Goal: Task Accomplishment & Management: Complete application form

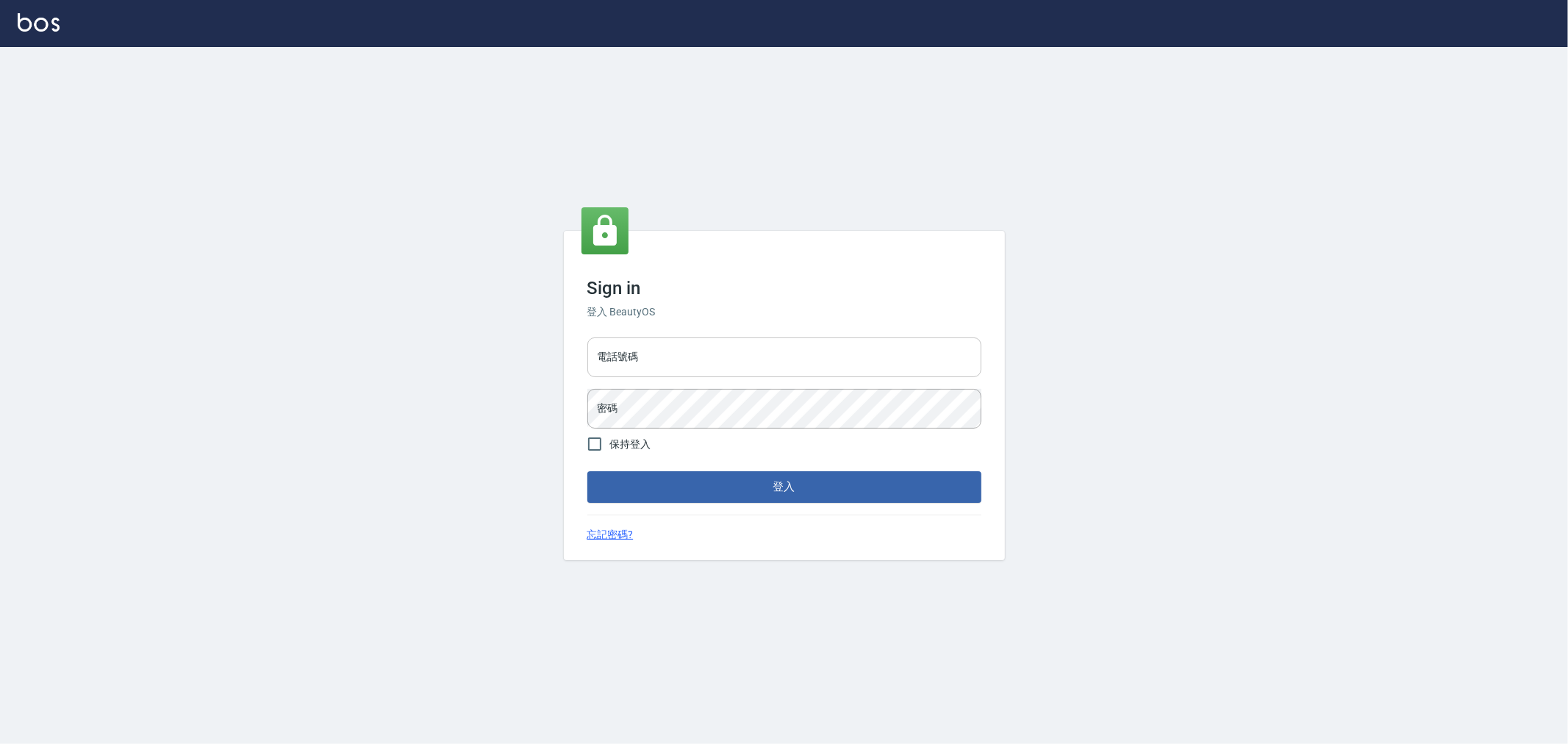
click at [695, 345] on input "電話號碼" at bounding box center [784, 357] width 394 height 40
type input "0222886821"
click at [587, 471] on button "登入" at bounding box center [784, 487] width 394 height 31
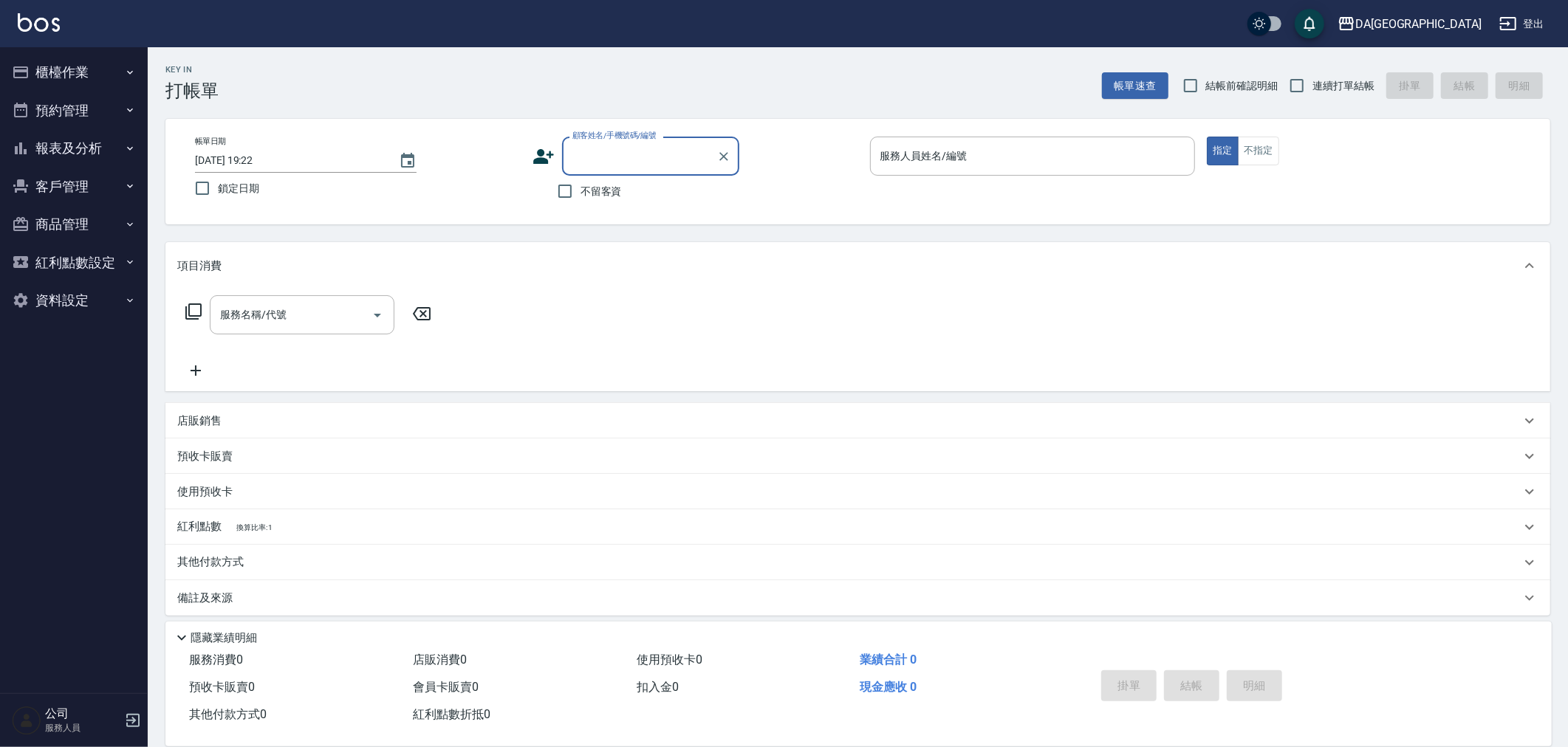
click at [1330, 79] on span "連續打單結帳" at bounding box center [1343, 86] width 62 height 15
click at [1313, 79] on input "連續打單結帳" at bounding box center [1297, 85] width 31 height 31
checkbox input "true"
click at [1242, 79] on span "結帳前確認明細" at bounding box center [1242, 86] width 72 height 15
click at [1206, 77] on input "結帳前確認明細" at bounding box center [1191, 85] width 31 height 31
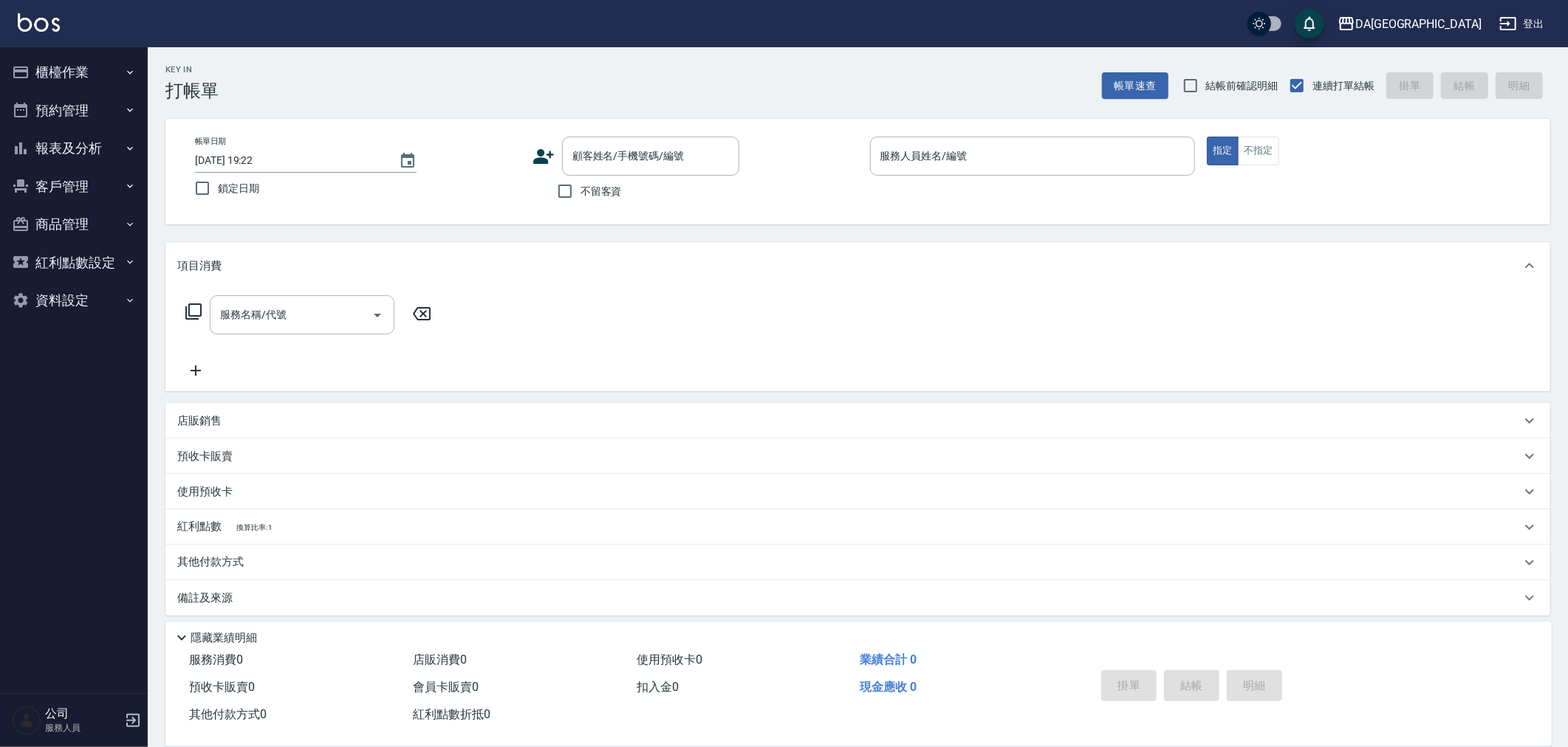
checkbox input "true"
click at [569, 189] on input "不留客資" at bounding box center [564, 191] width 31 height 31
checkbox input "true"
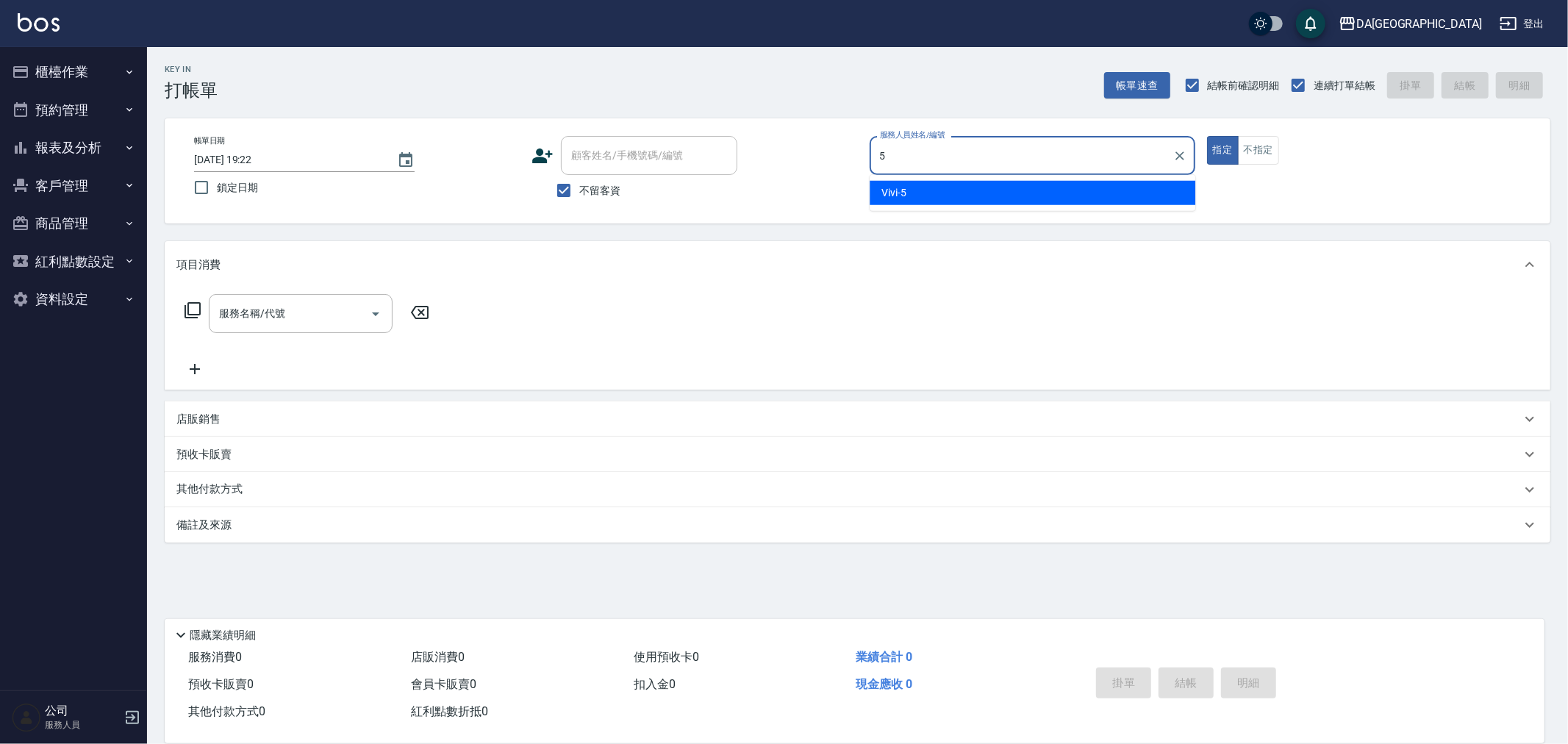
type input "Vivi-5"
type button "true"
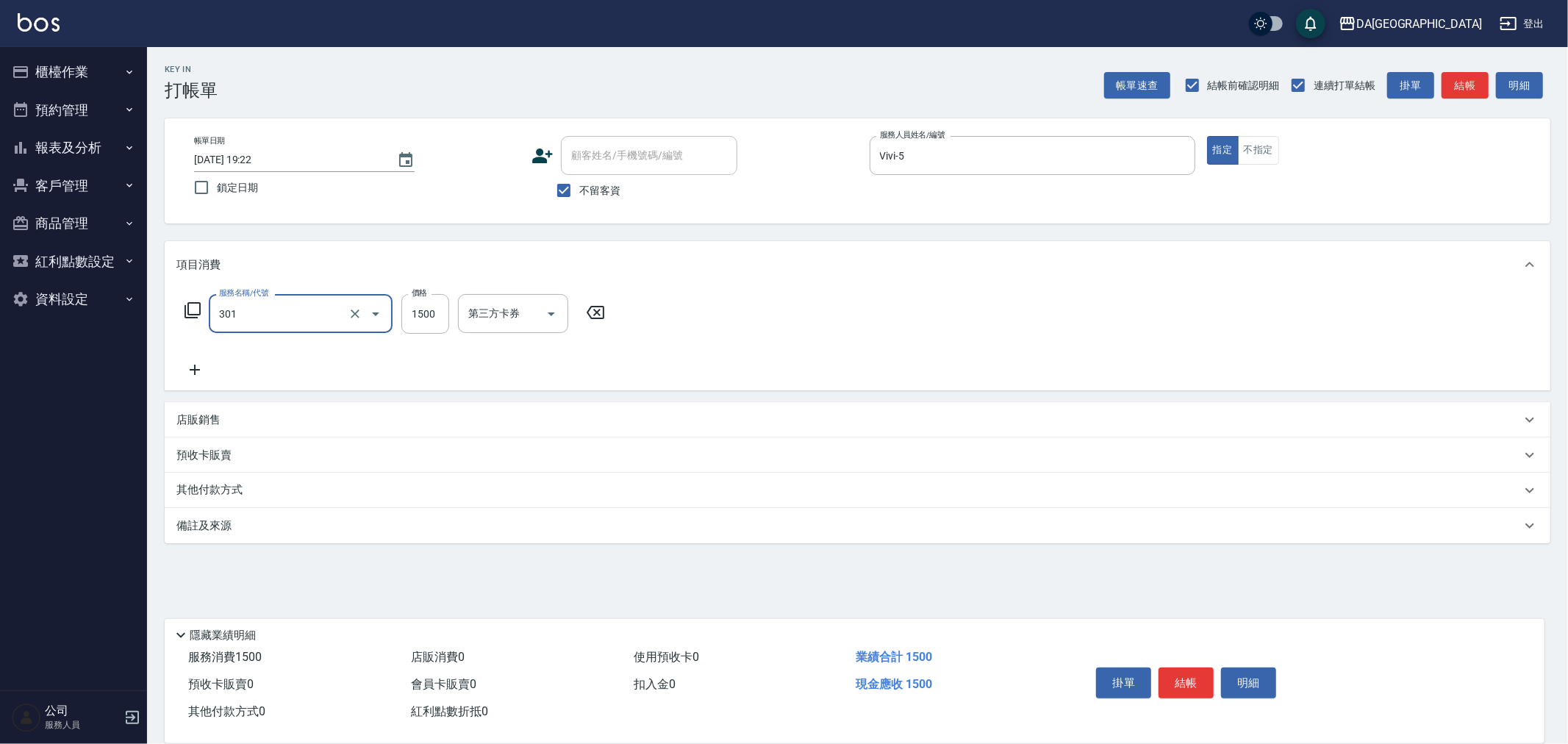
type input "燙髮(301)"
type input "1990"
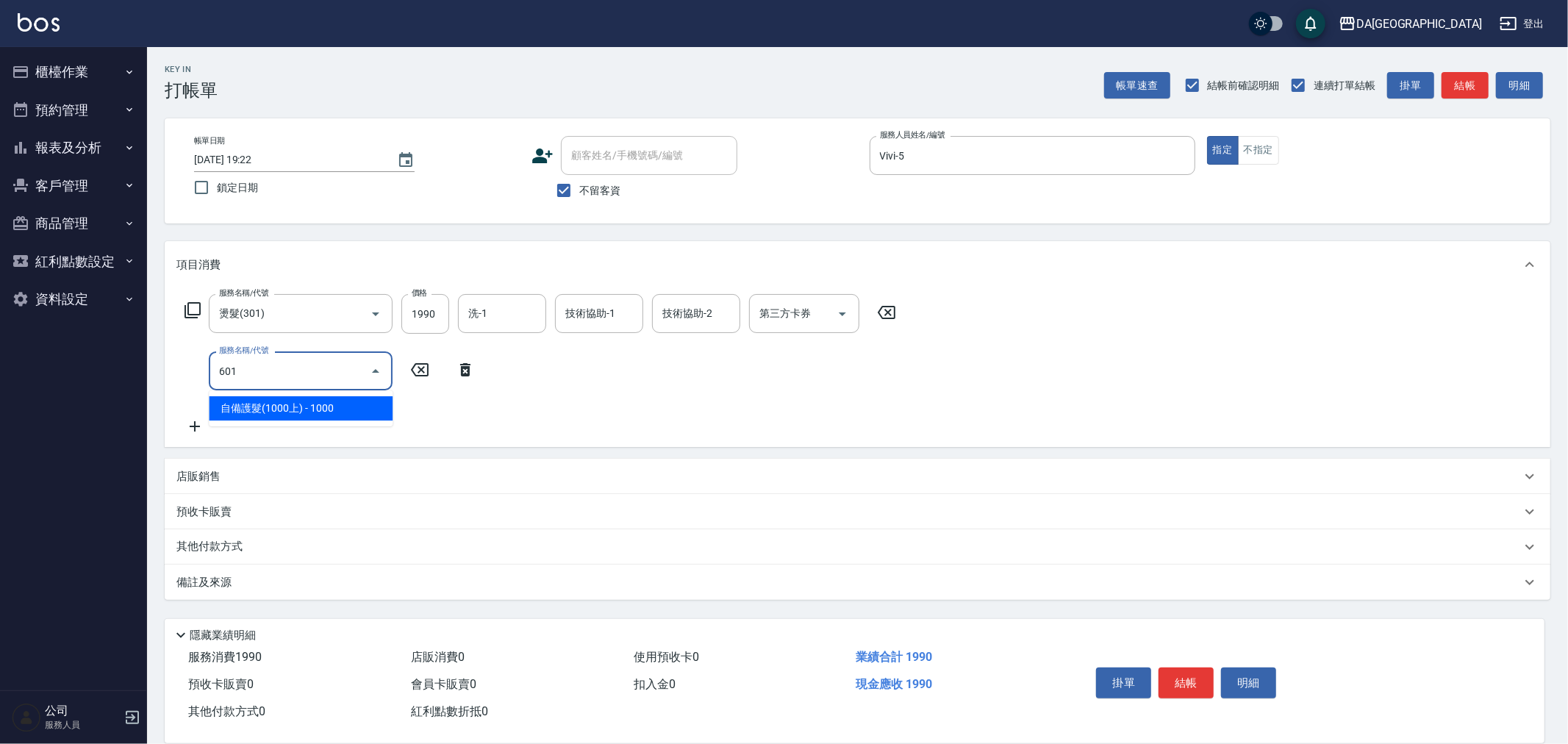
type input "自備護髮(1000上)(601)"
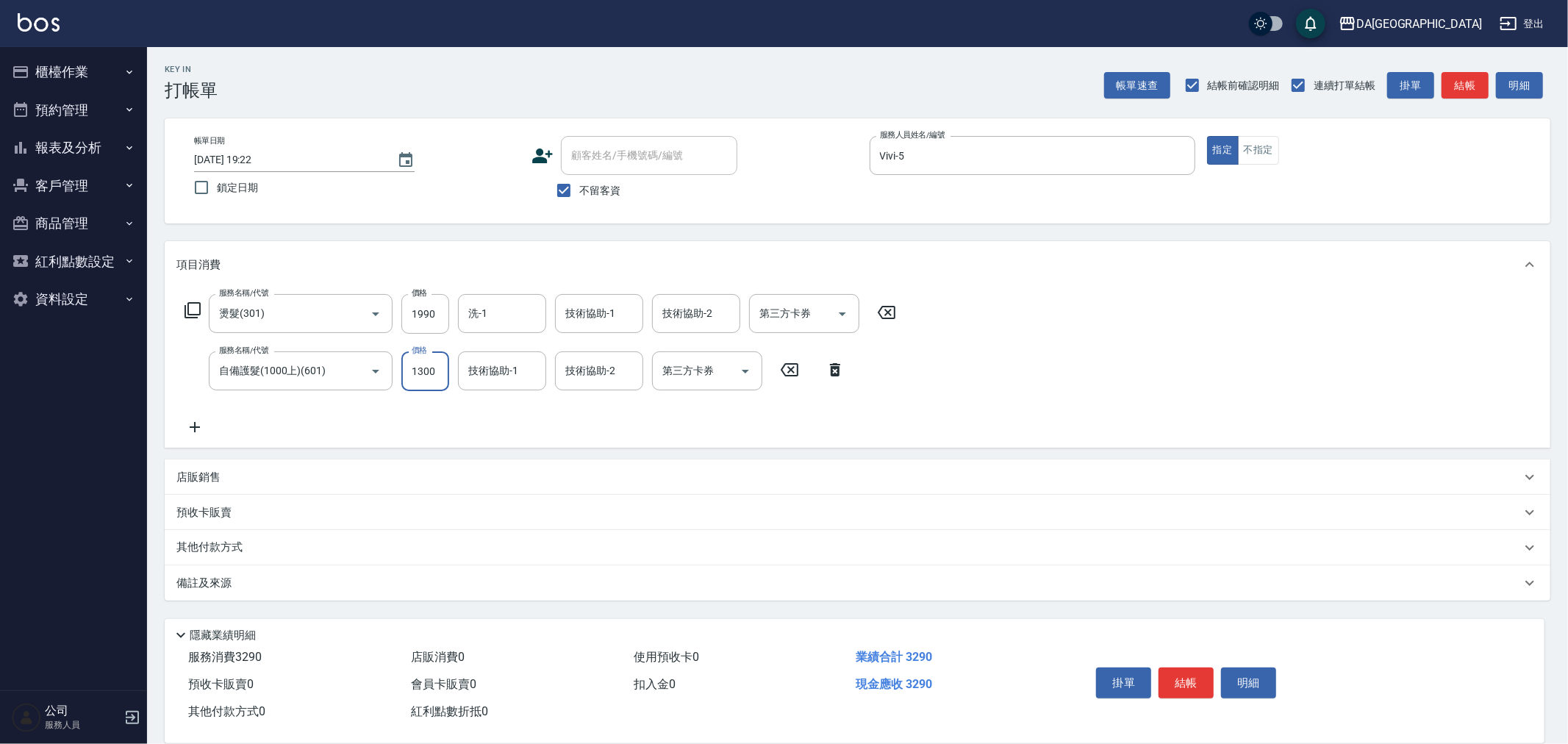
type input "1300"
click at [195, 483] on p "店販銷售" at bounding box center [198, 477] width 44 height 15
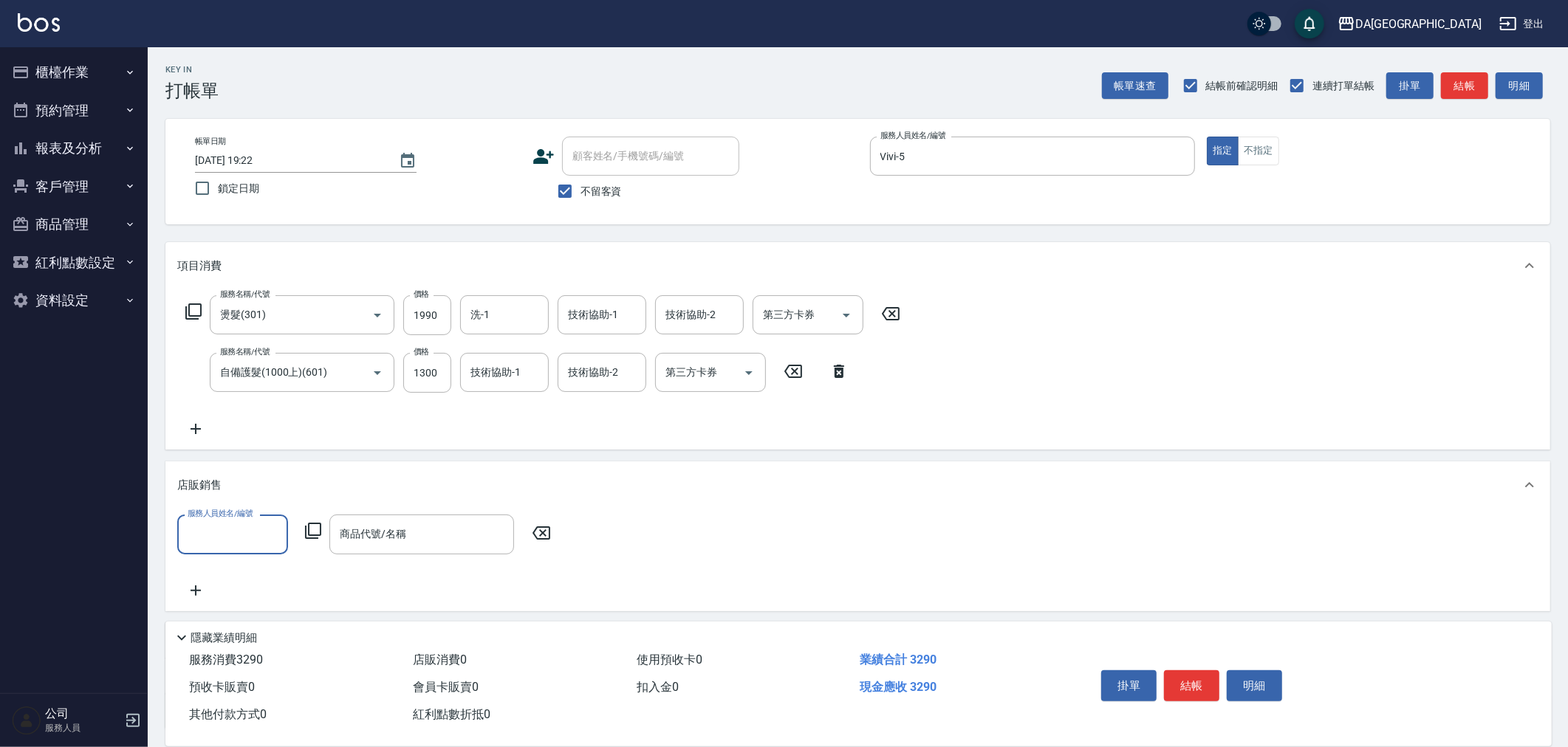
click at [231, 537] on input "服務人員姓名/編號" at bounding box center [232, 534] width 97 height 26
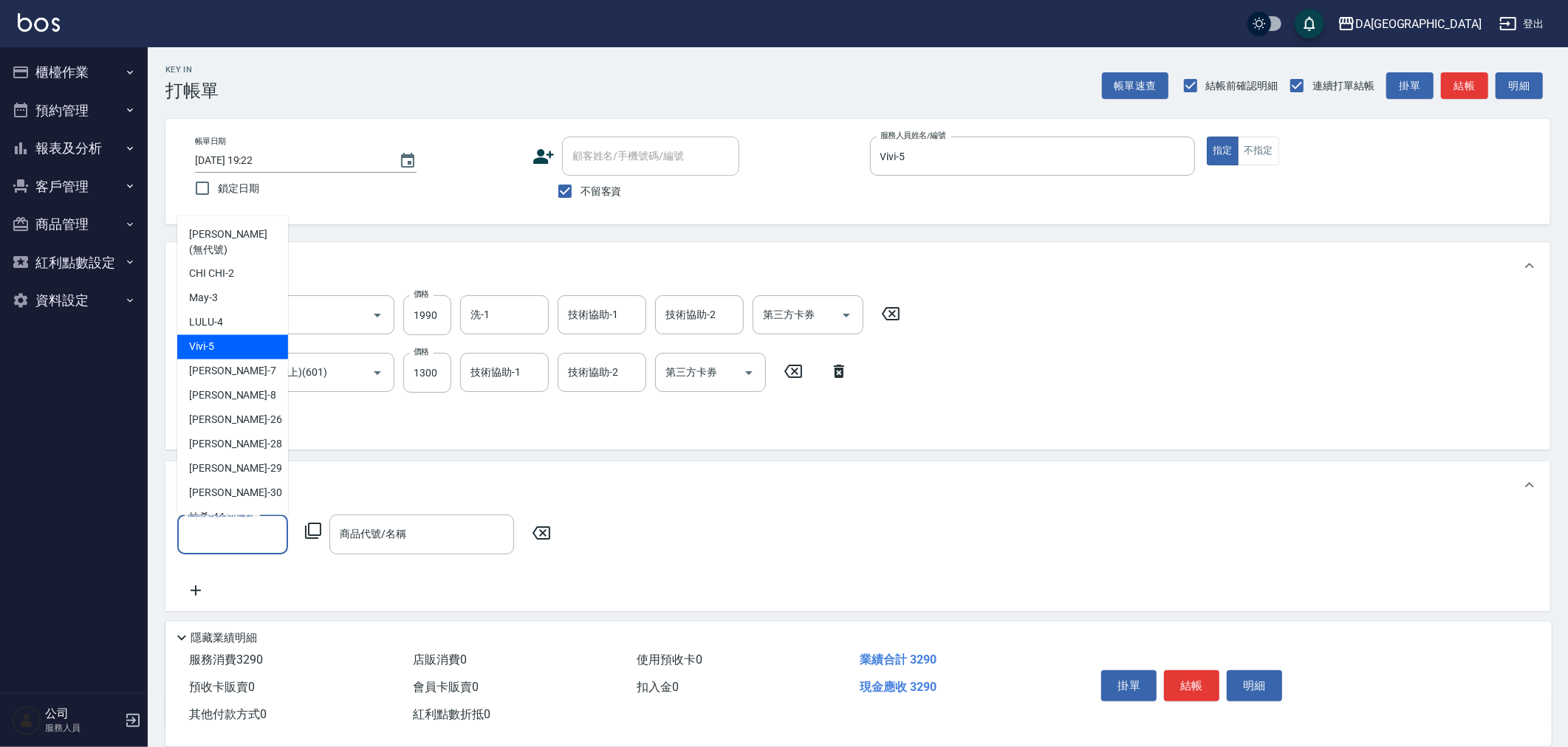
click at [217, 335] on div "Vivi -5" at bounding box center [233, 347] width 111 height 24
type input "Vivi-5"
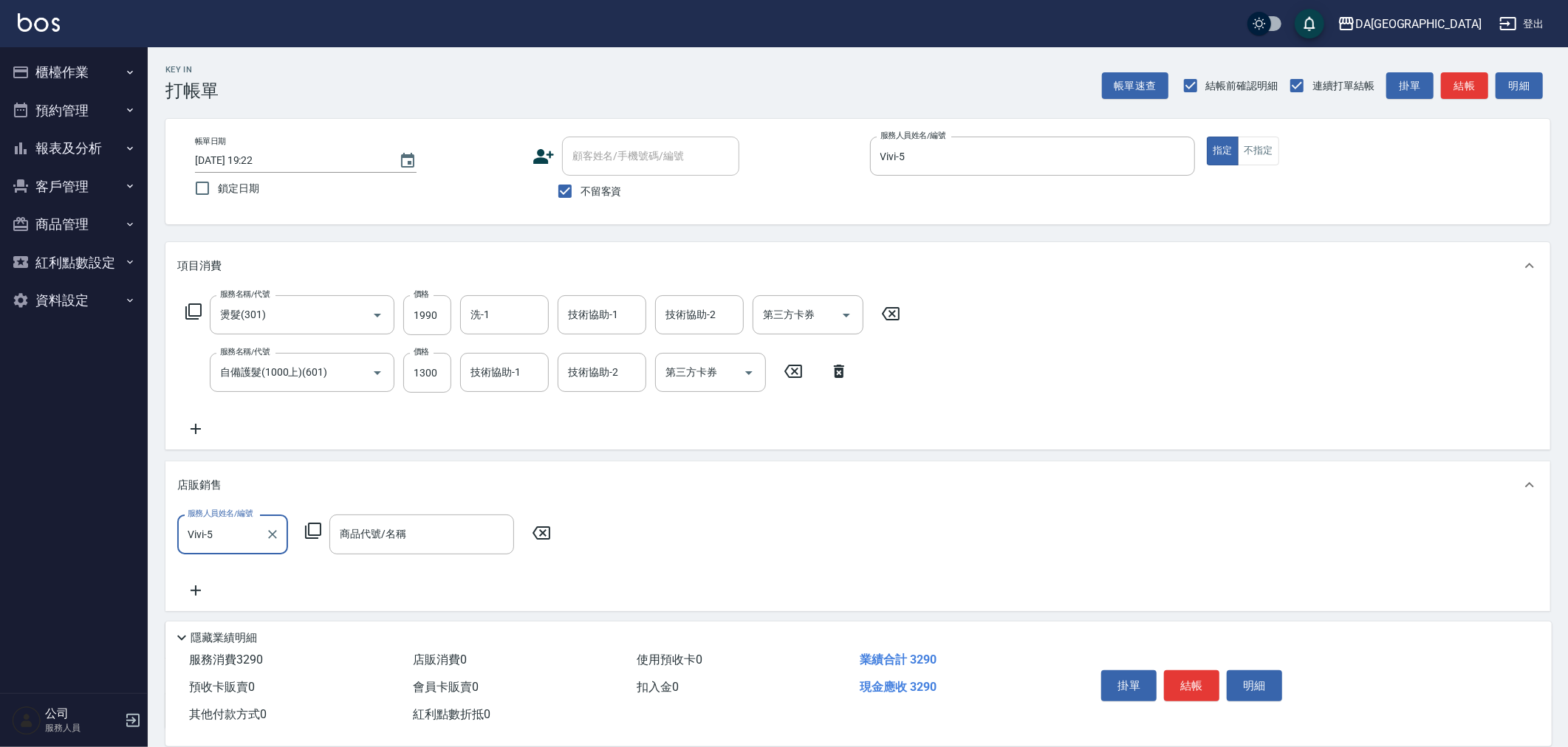
click at [319, 530] on icon at bounding box center [313, 530] width 18 height 18
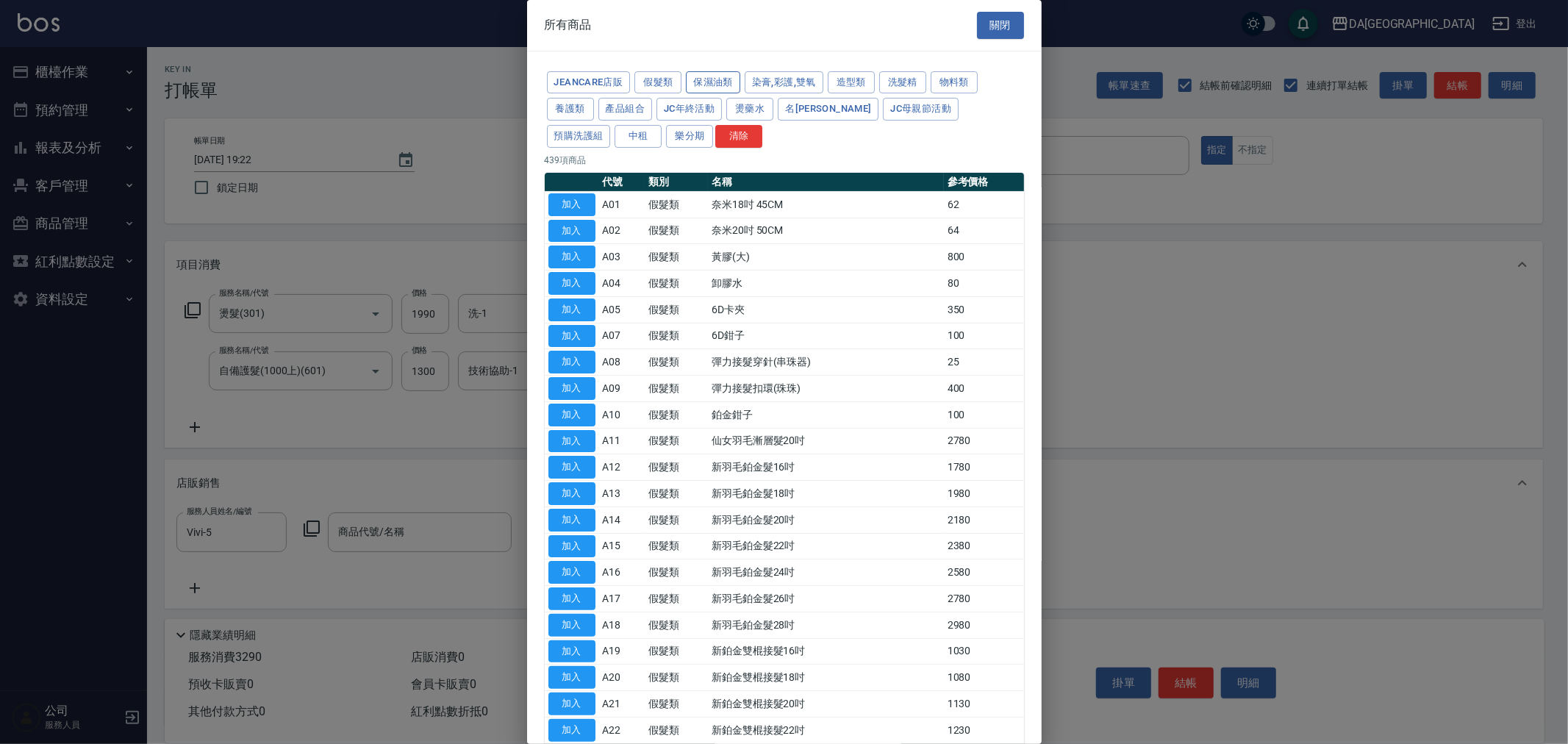
click at [716, 86] on button "保濕油類" at bounding box center [713, 82] width 54 height 23
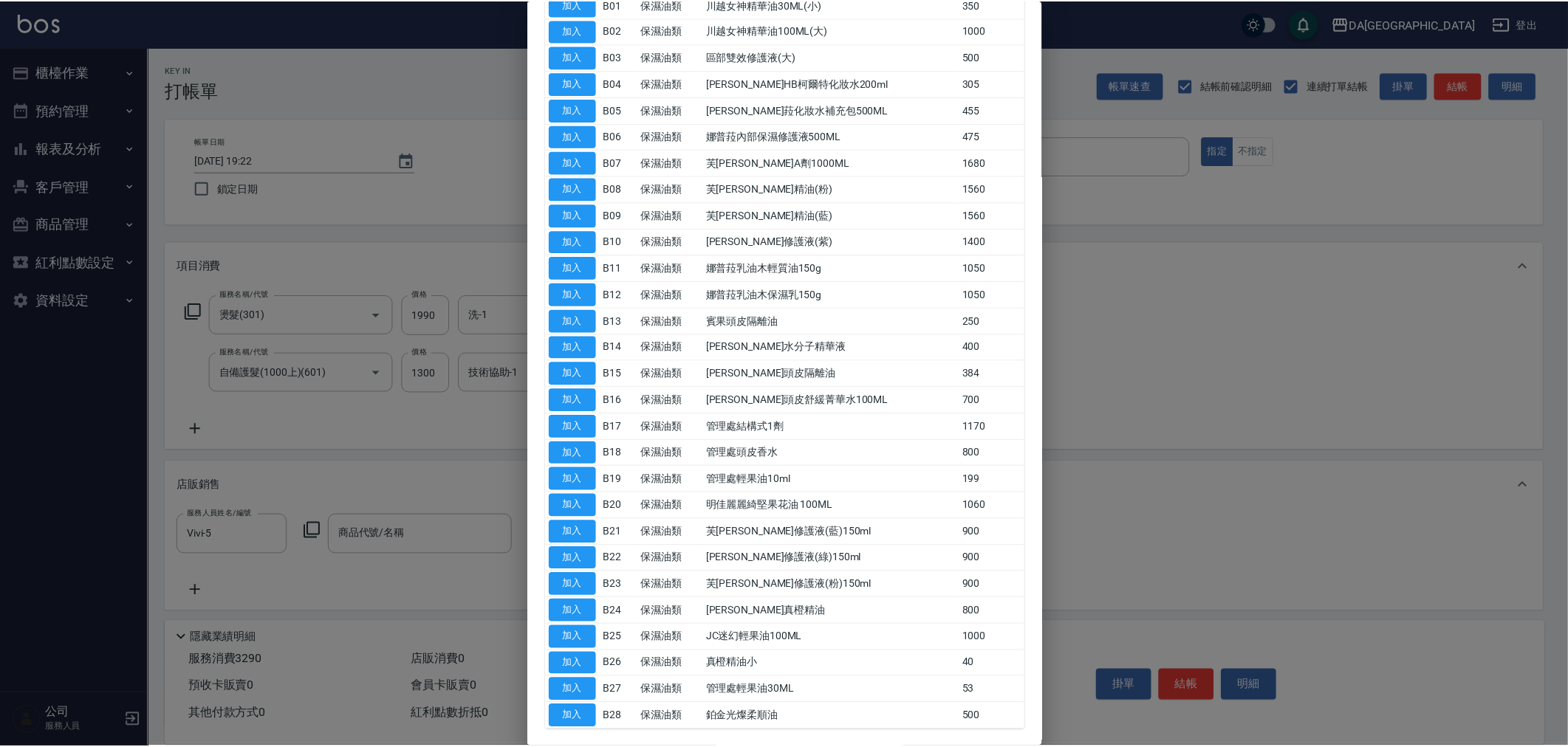
scroll to position [267, 0]
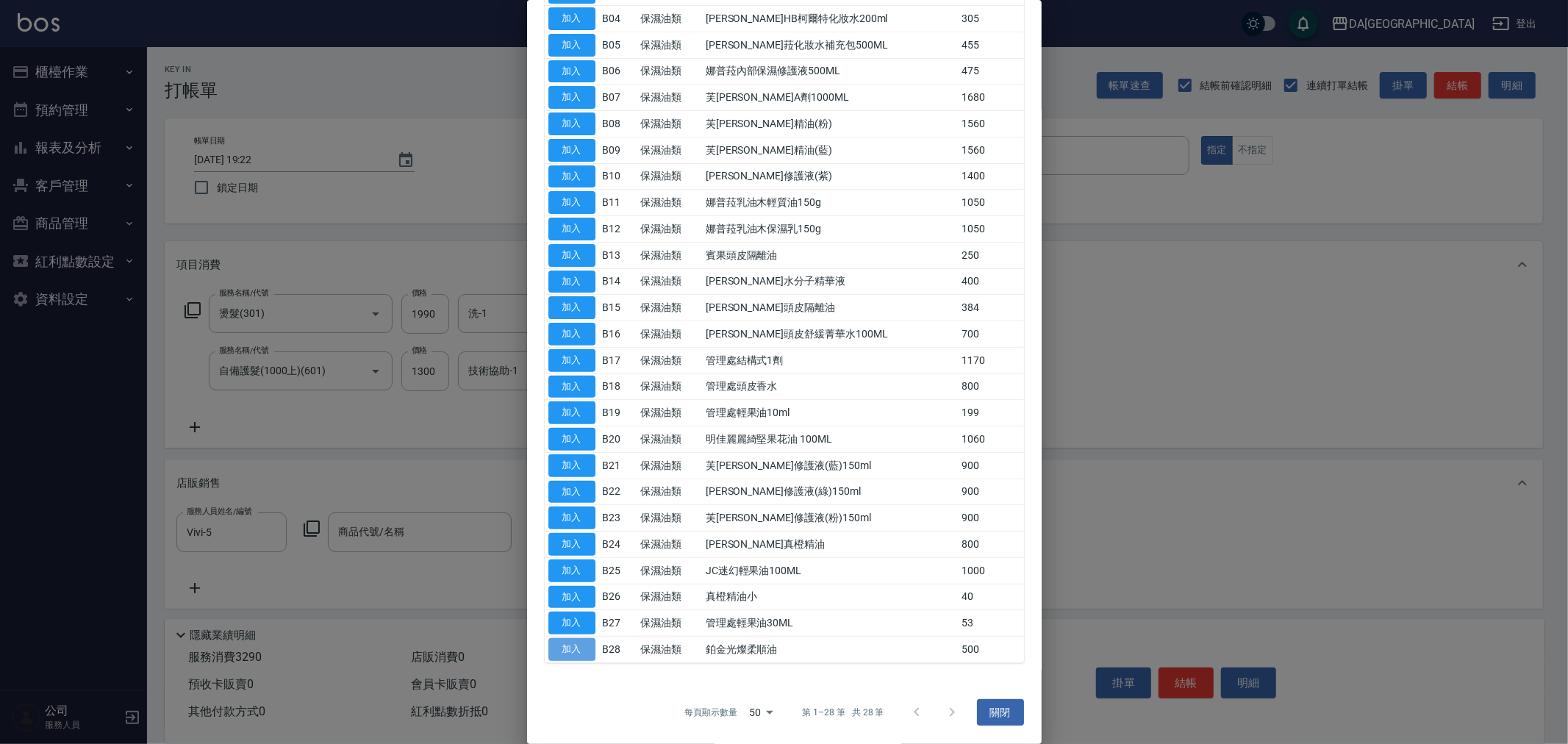
click at [571, 650] on button "加入" at bounding box center [571, 649] width 47 height 23
type input "鉑金光燦柔順油"
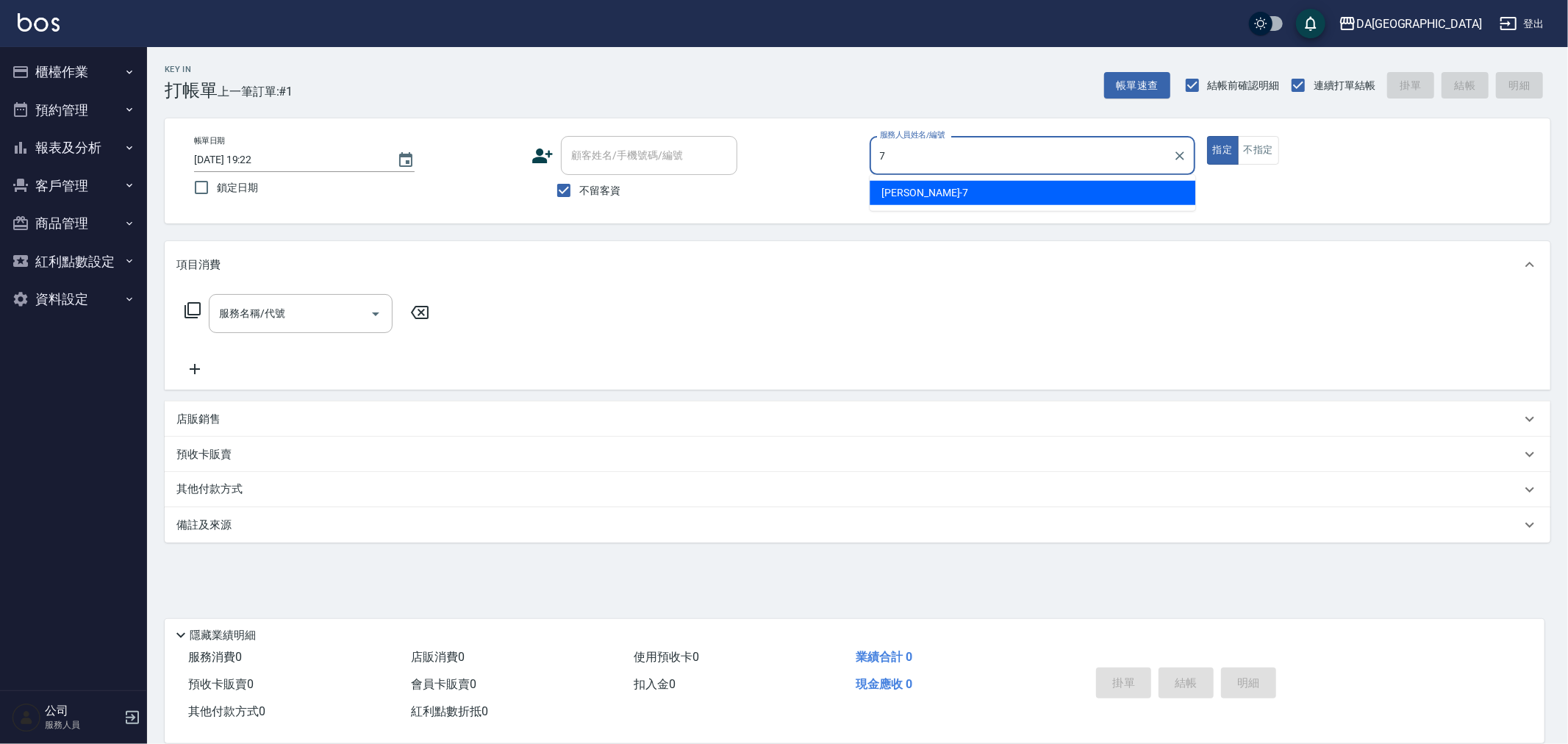
type input "Mimi-7"
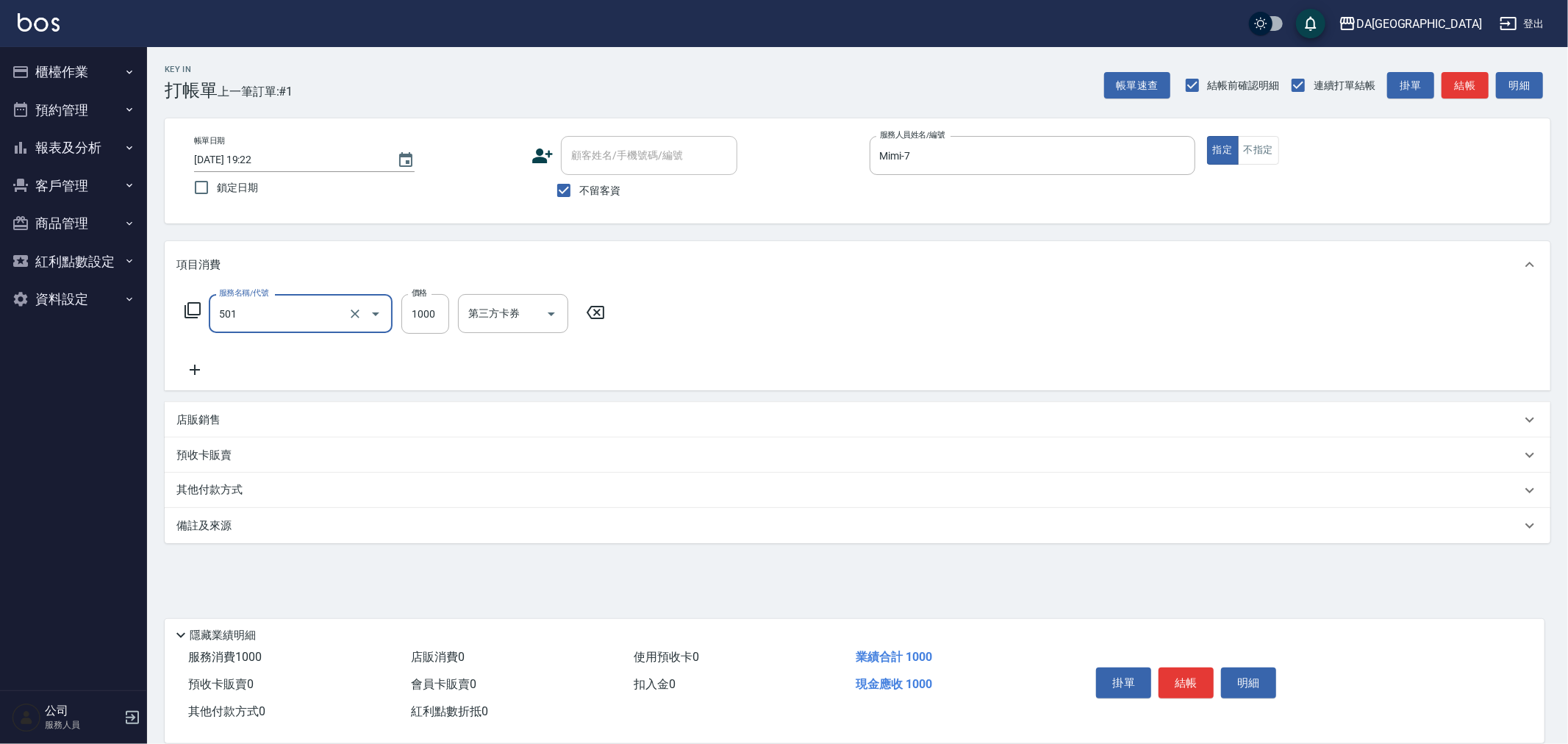
type input "染髮(501)"
type input "2680"
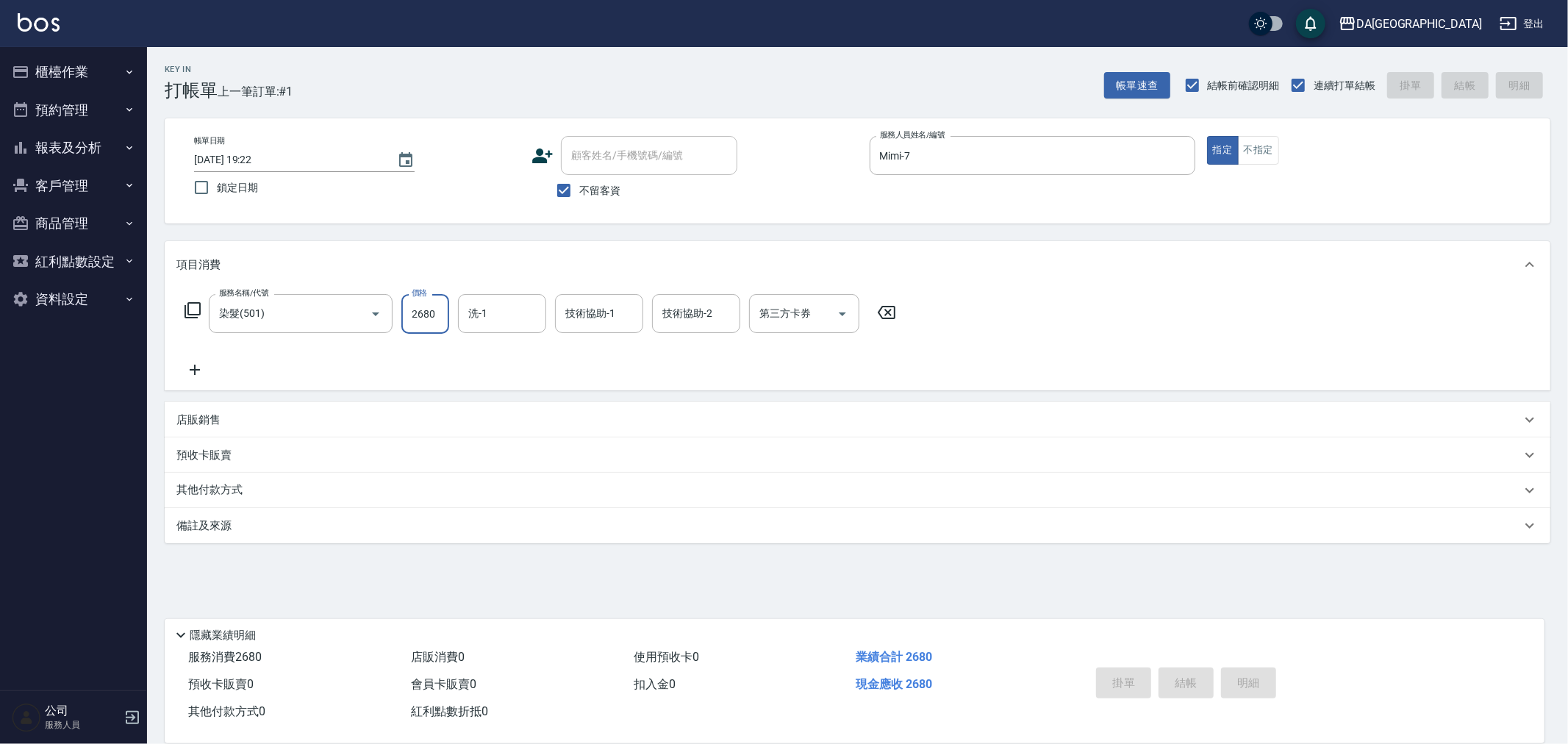
type input "[DATE] 19:23"
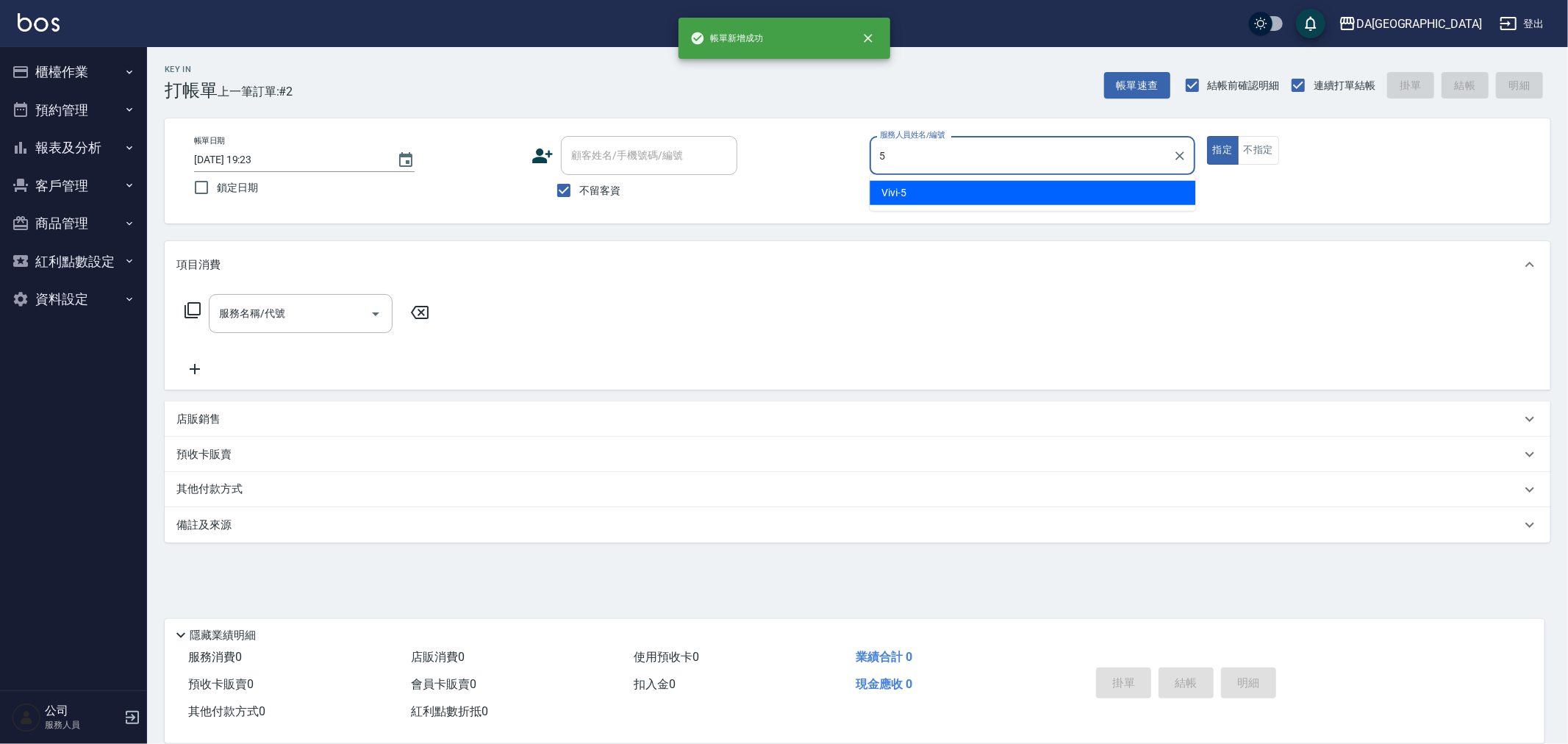
type input "Vivi-5"
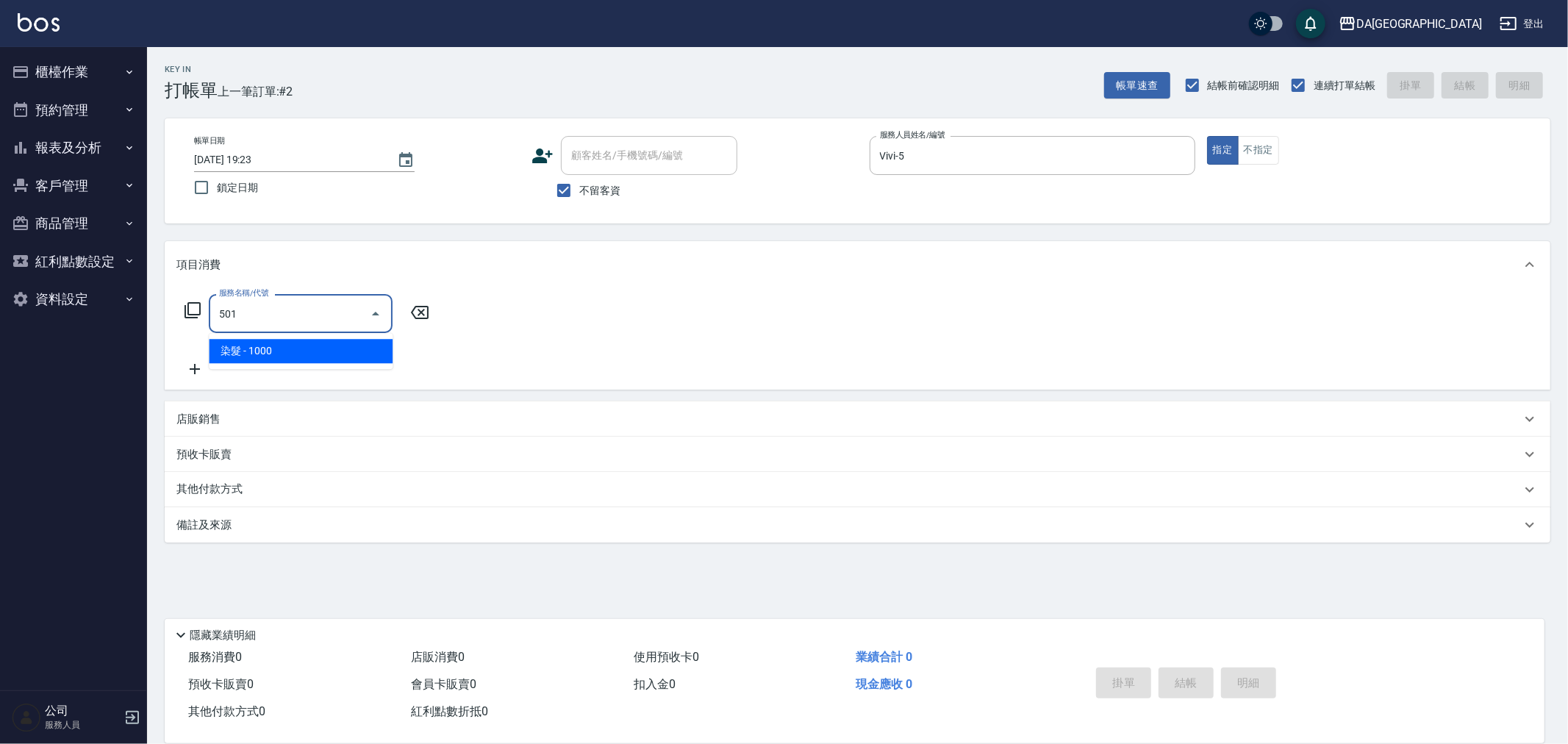
type input "染髮(501)"
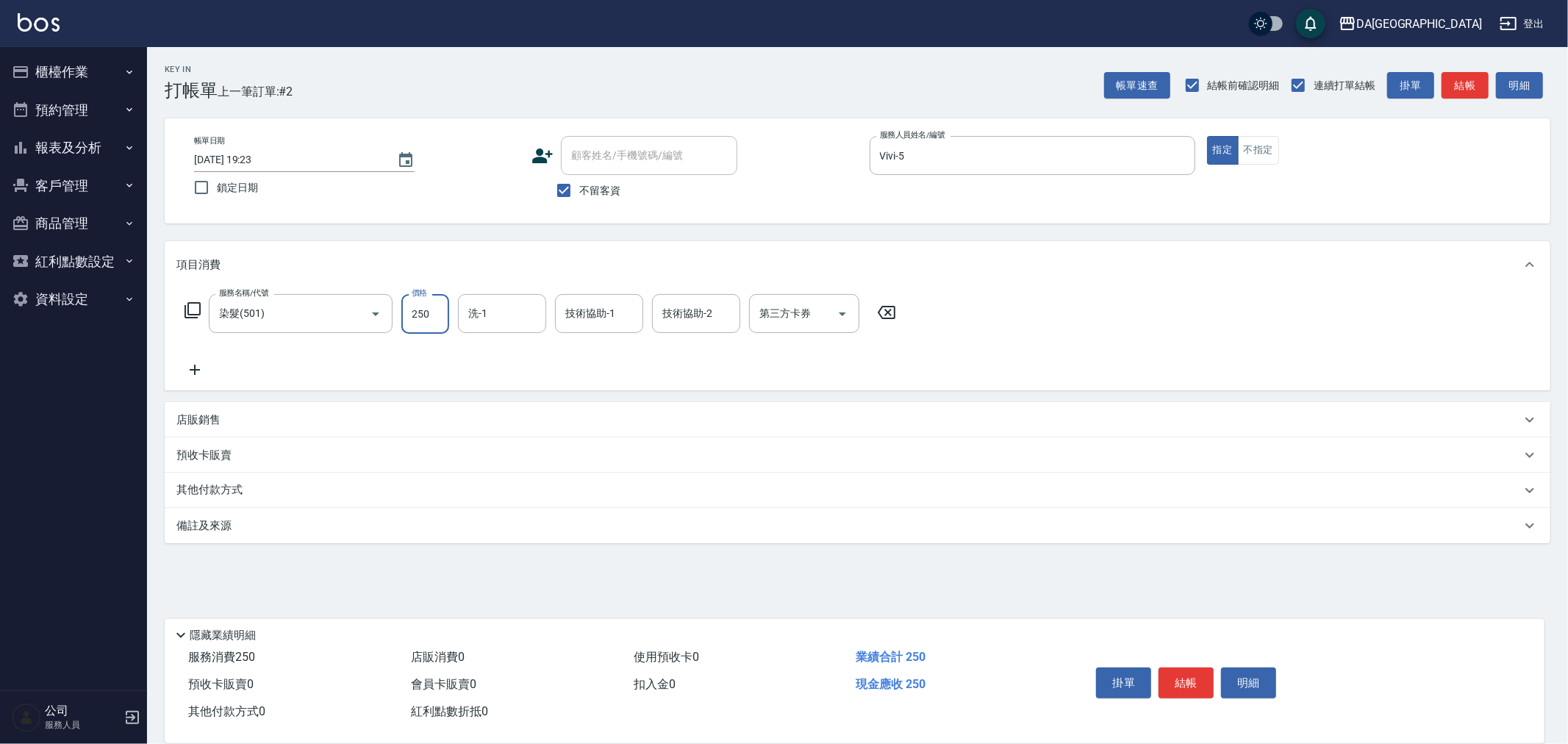
type input "2500"
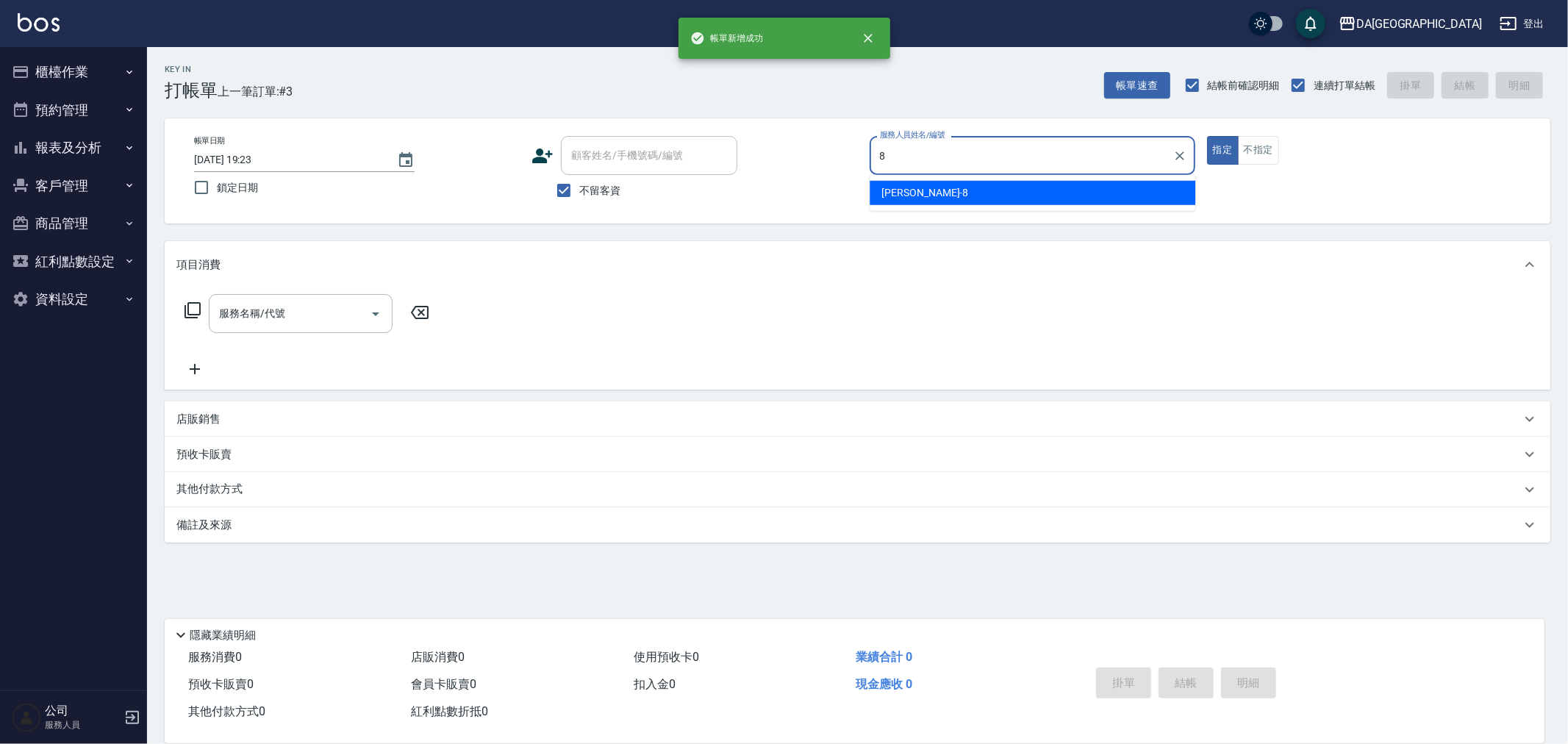
type input "[PERSON_NAME]-8"
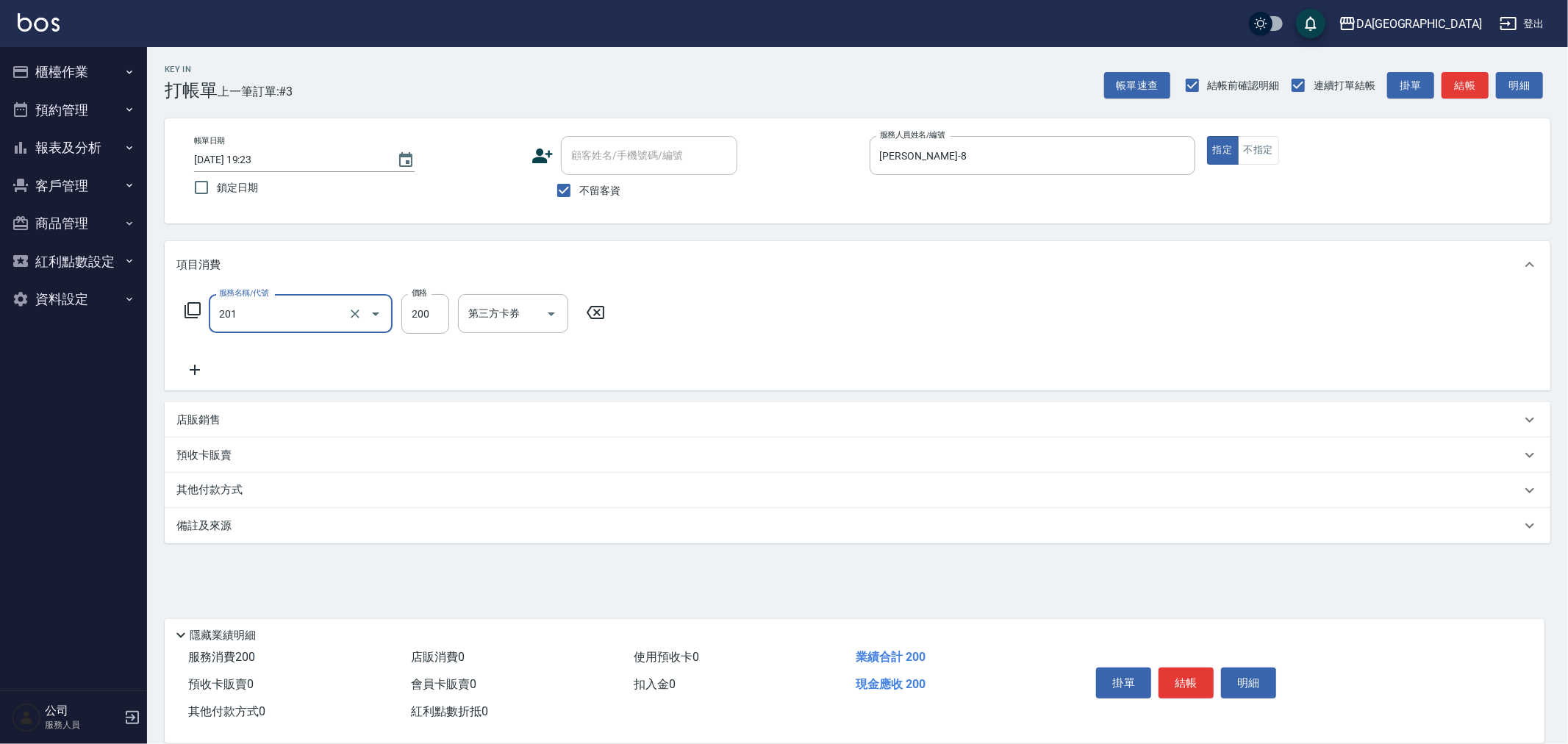
type input "洗髮(201)"
type input "300"
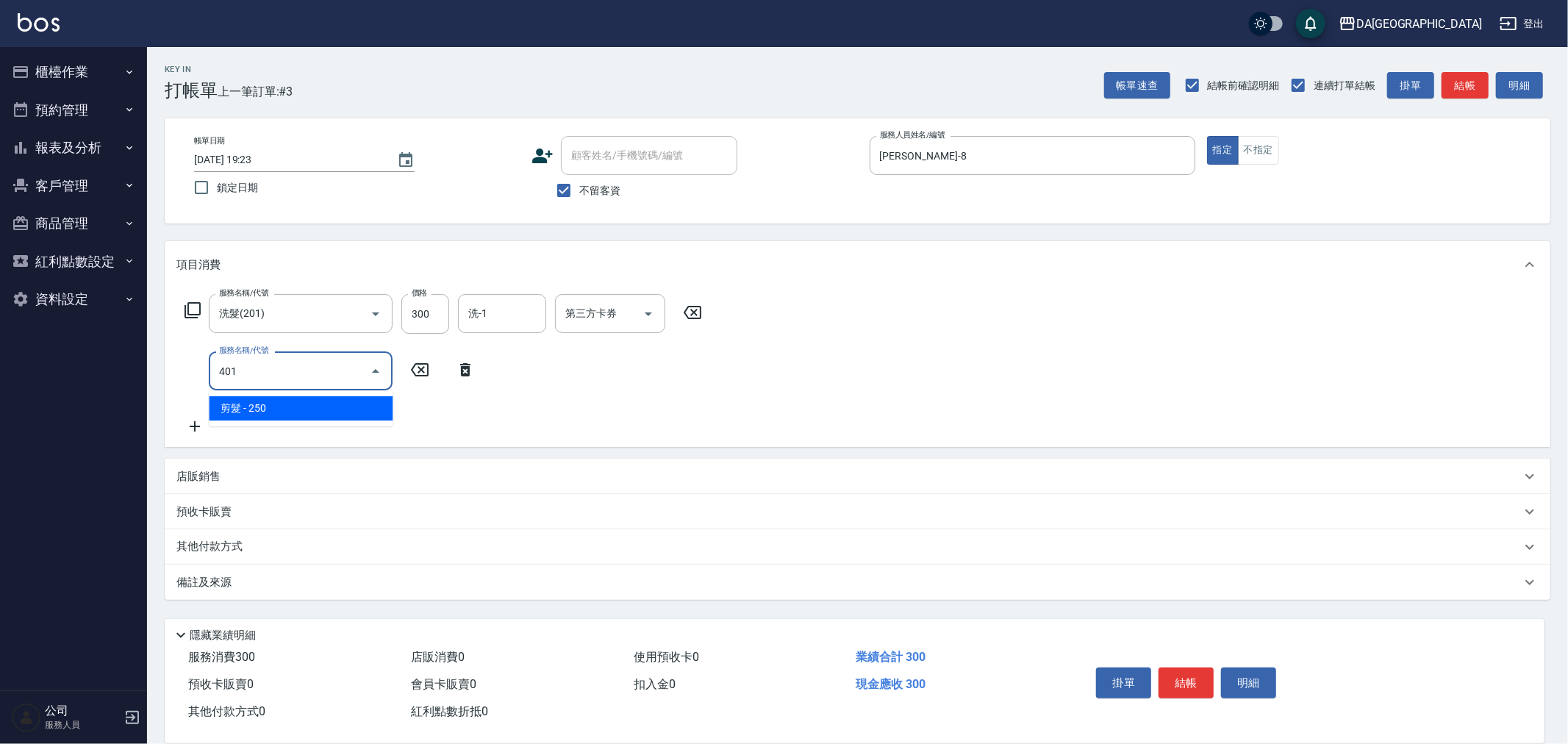
type input "剪髮(401)"
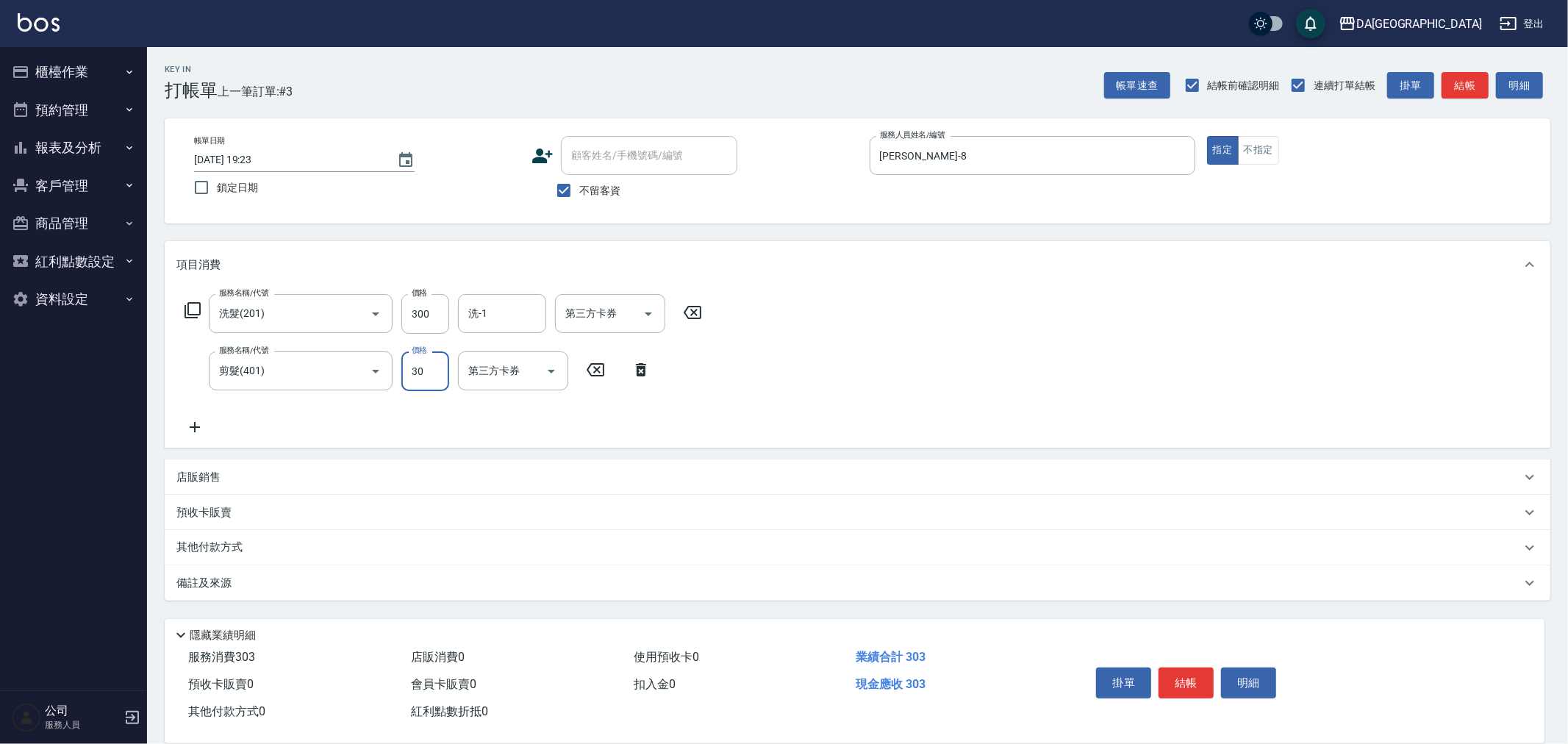
type input "300"
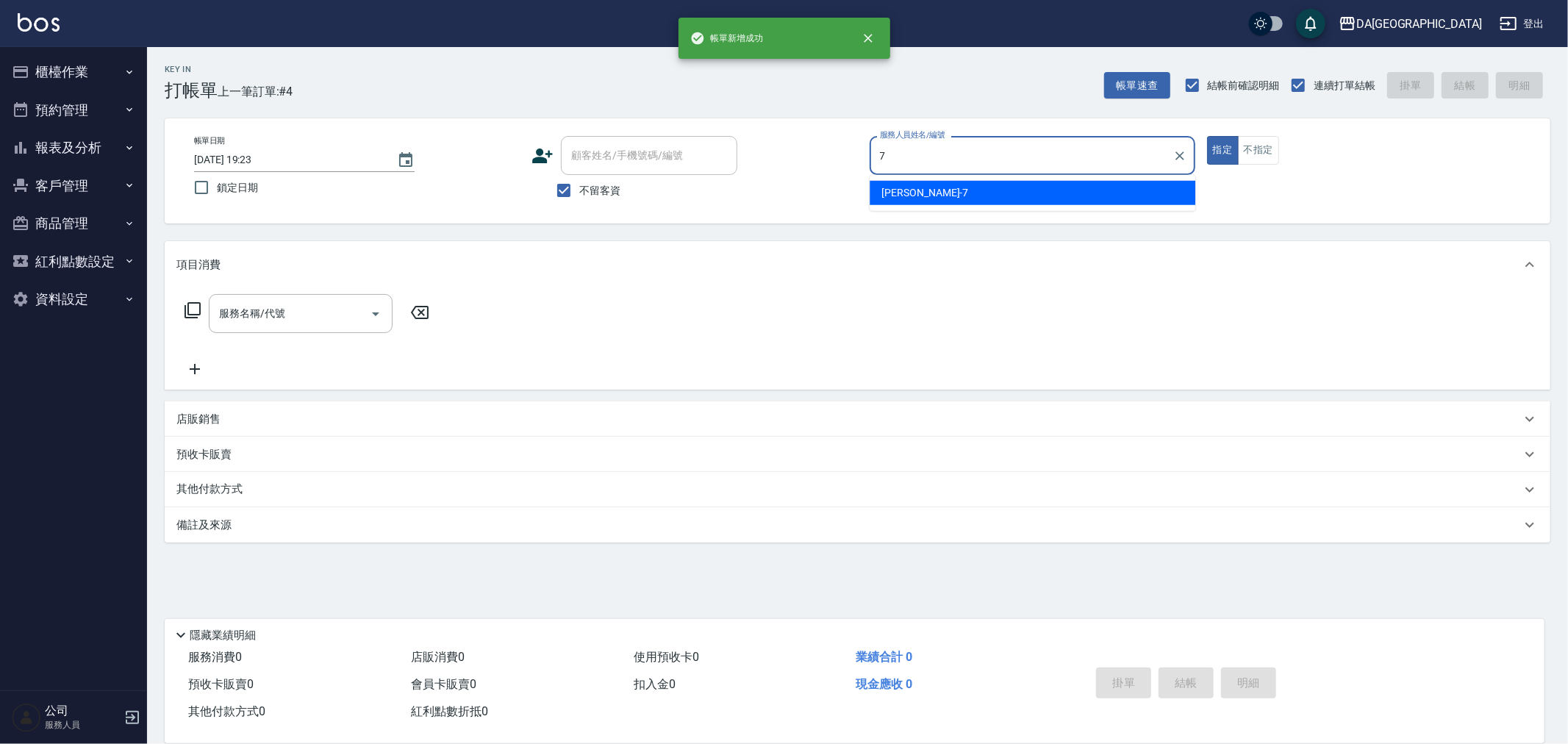
type input "Mimi-7"
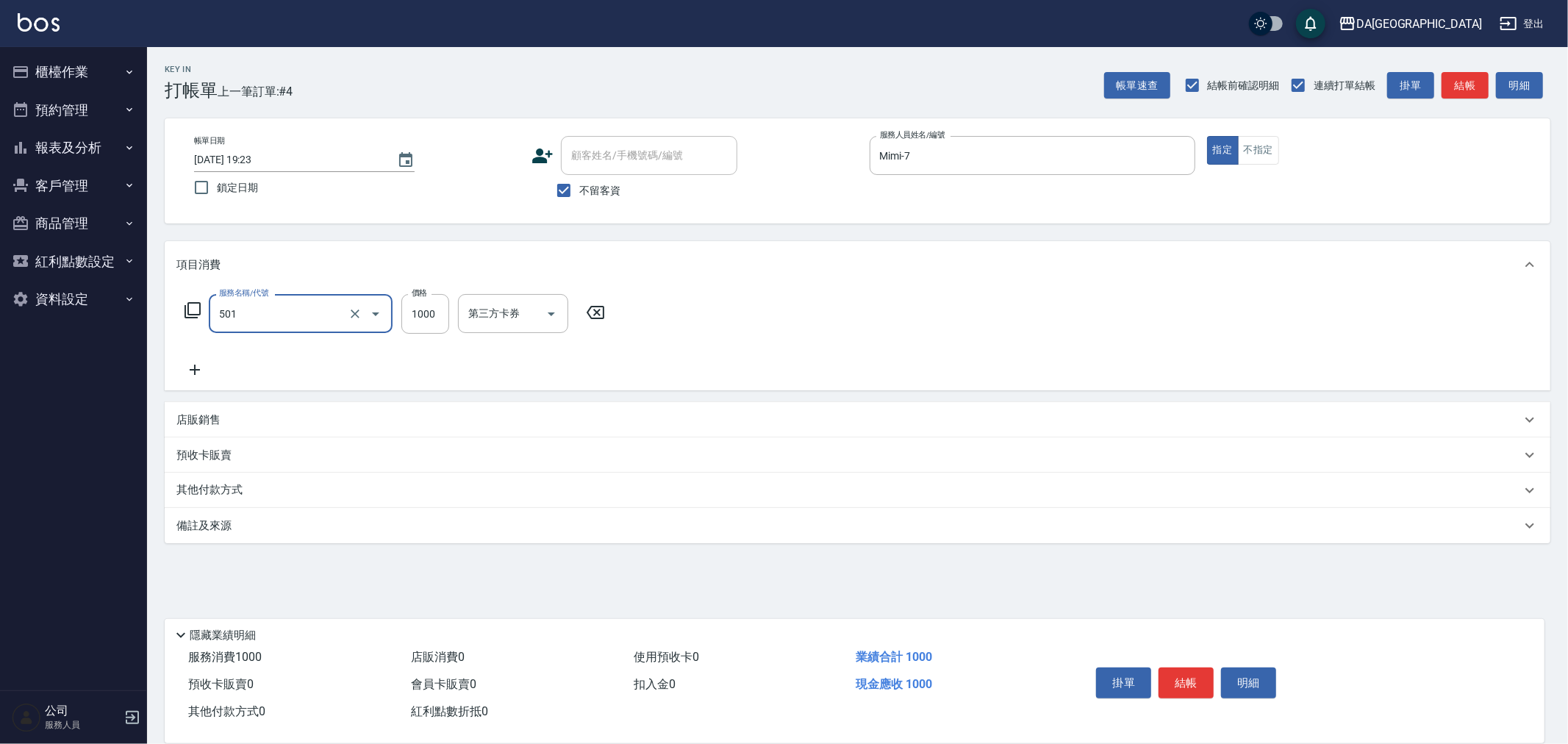
type input "染髮(501)"
type input "1300"
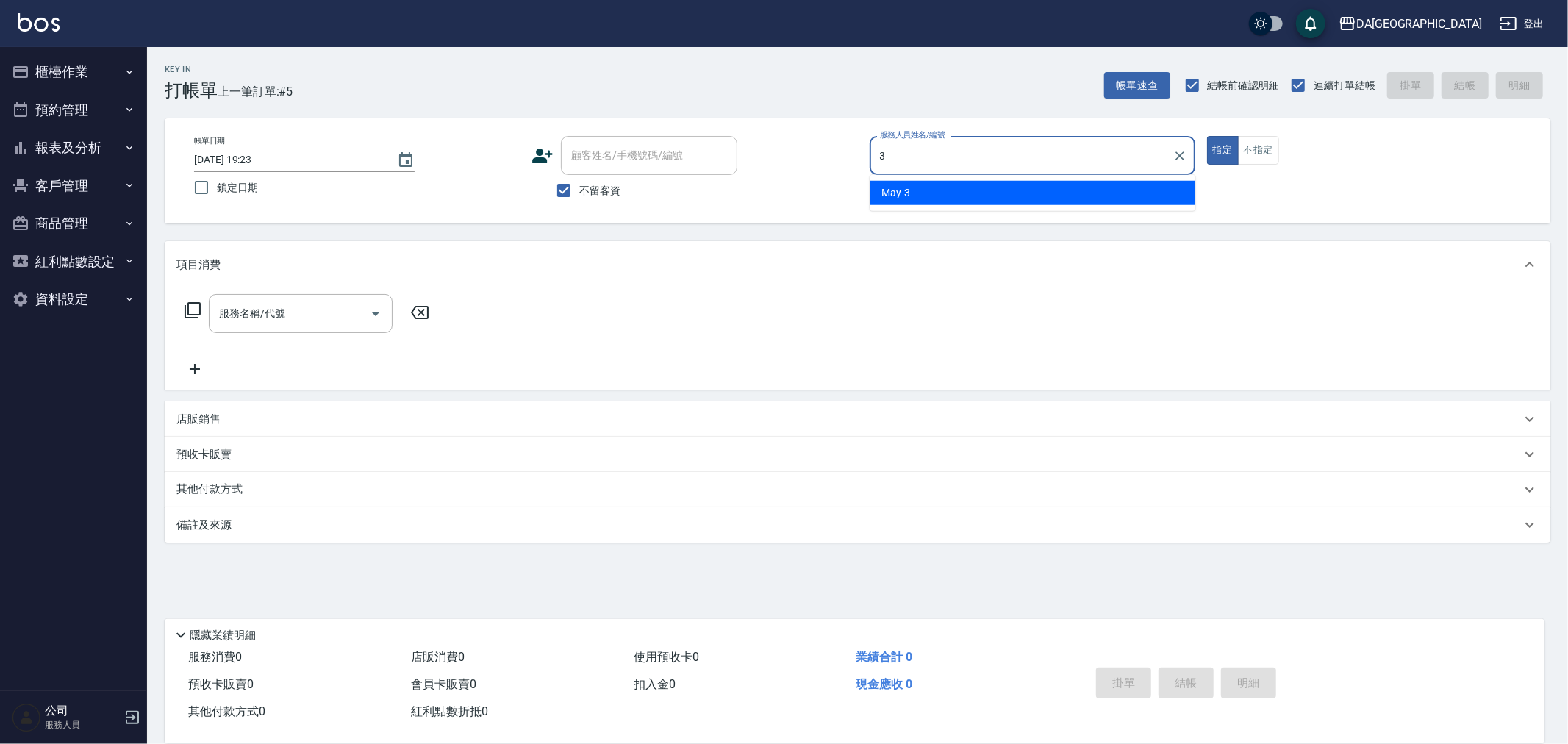
type input "May-3"
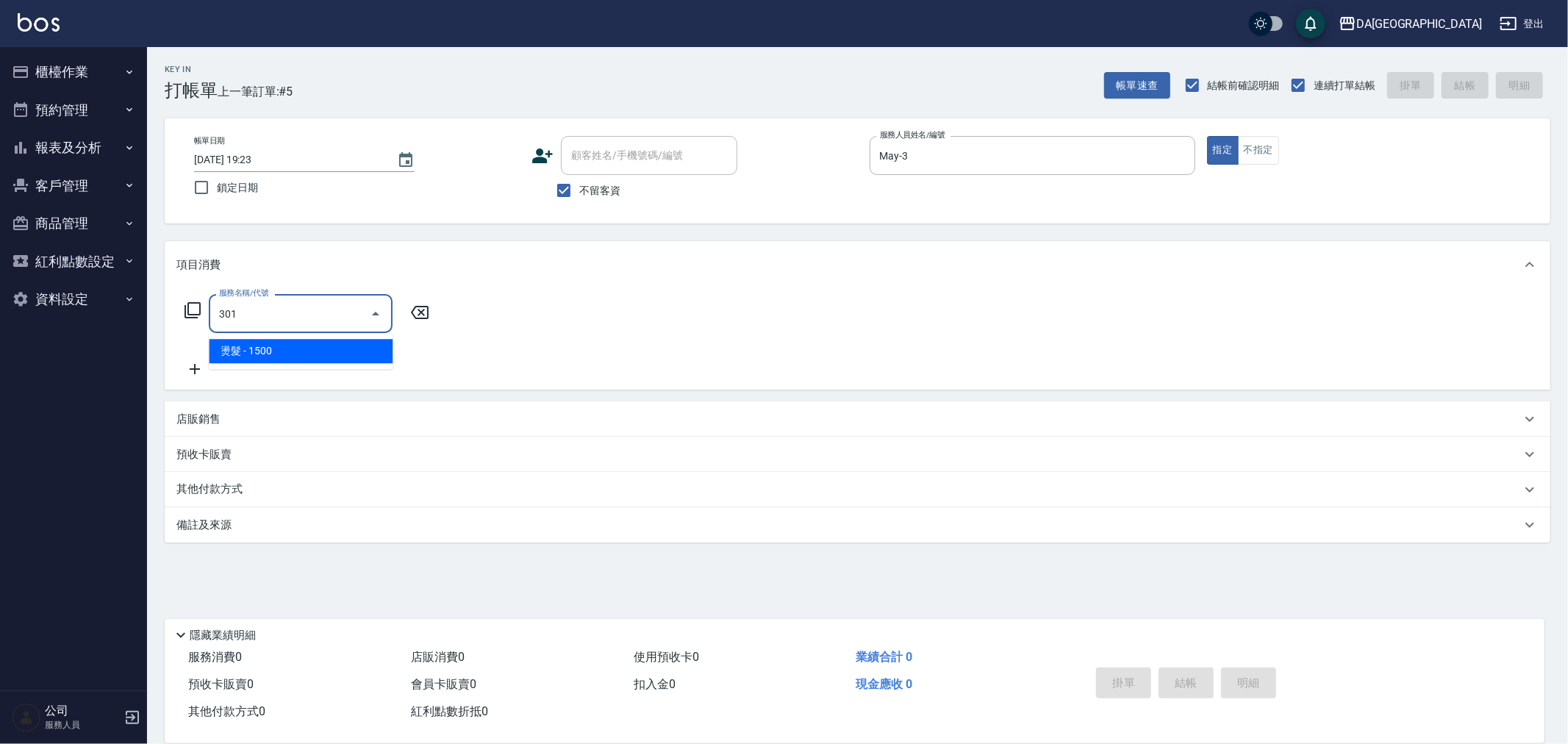
type input "燙髮(301)"
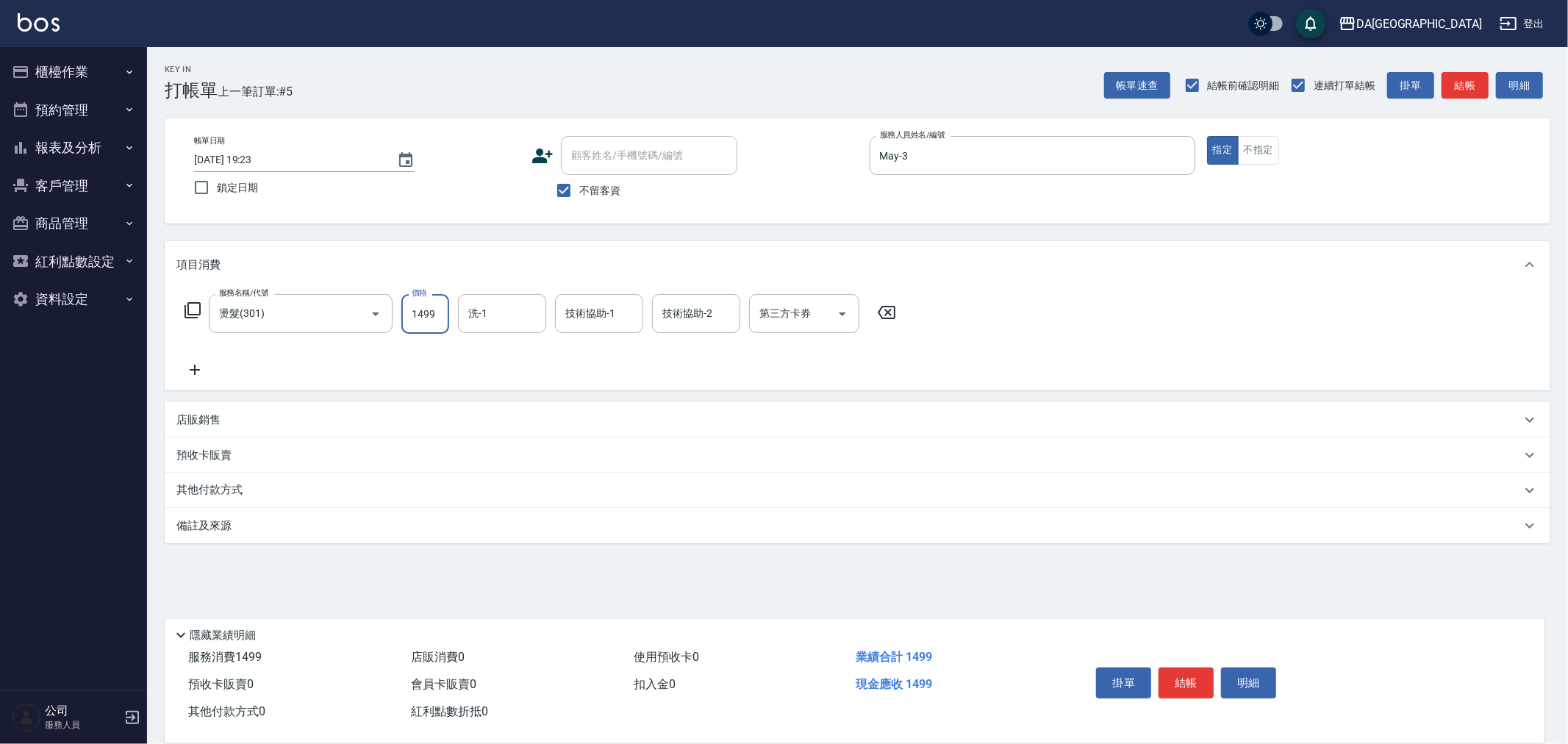
type input "1499"
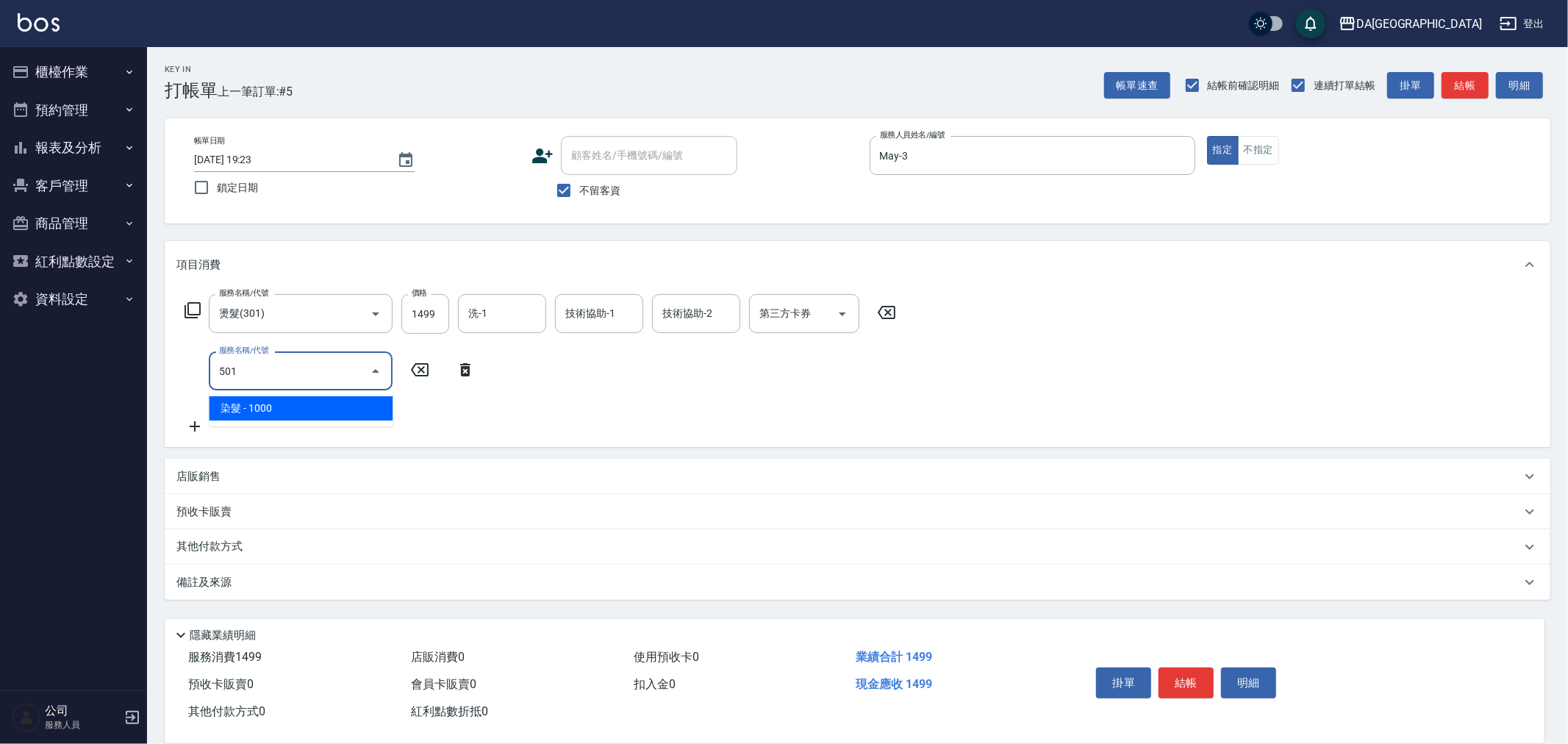
type input "染髮(501)"
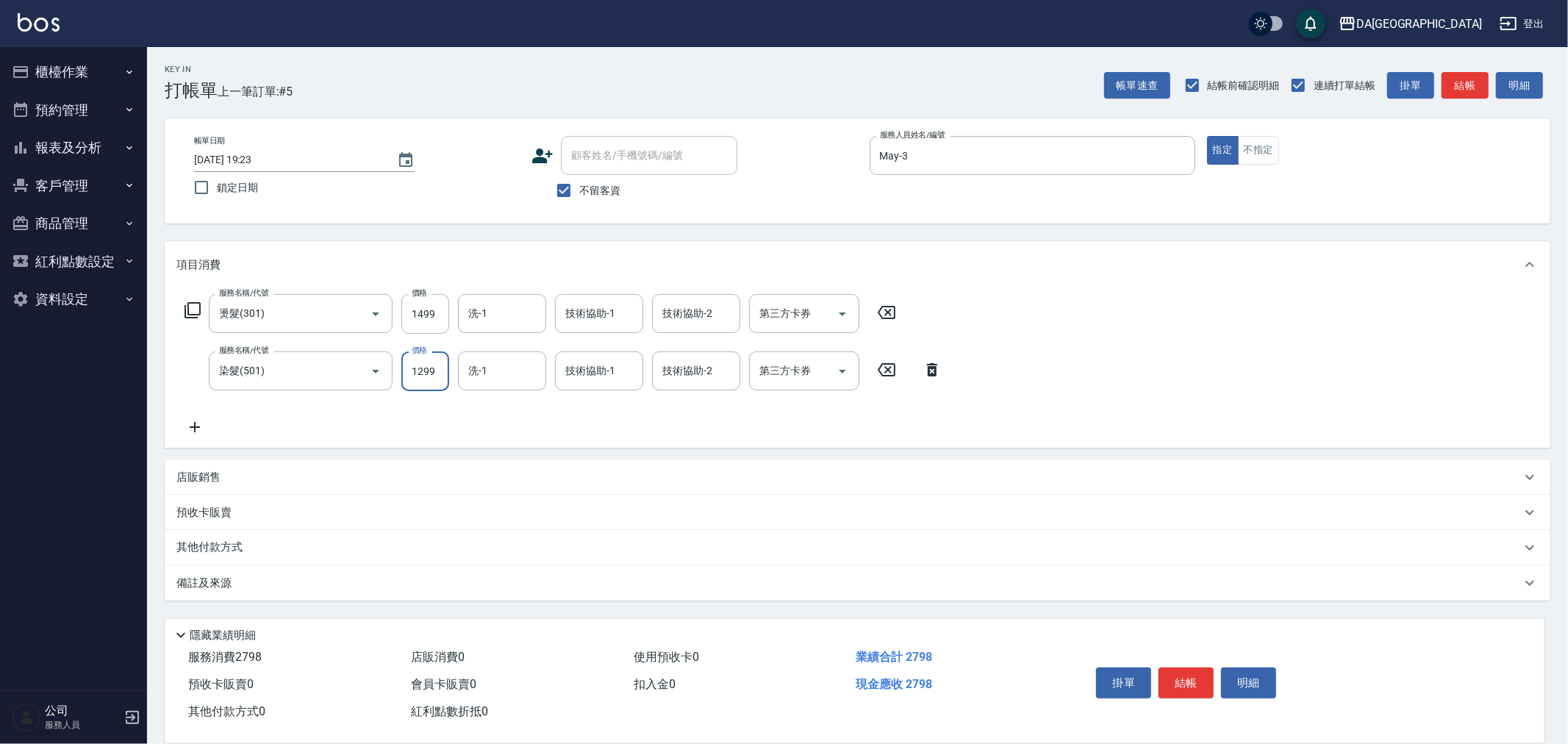
type input "1299"
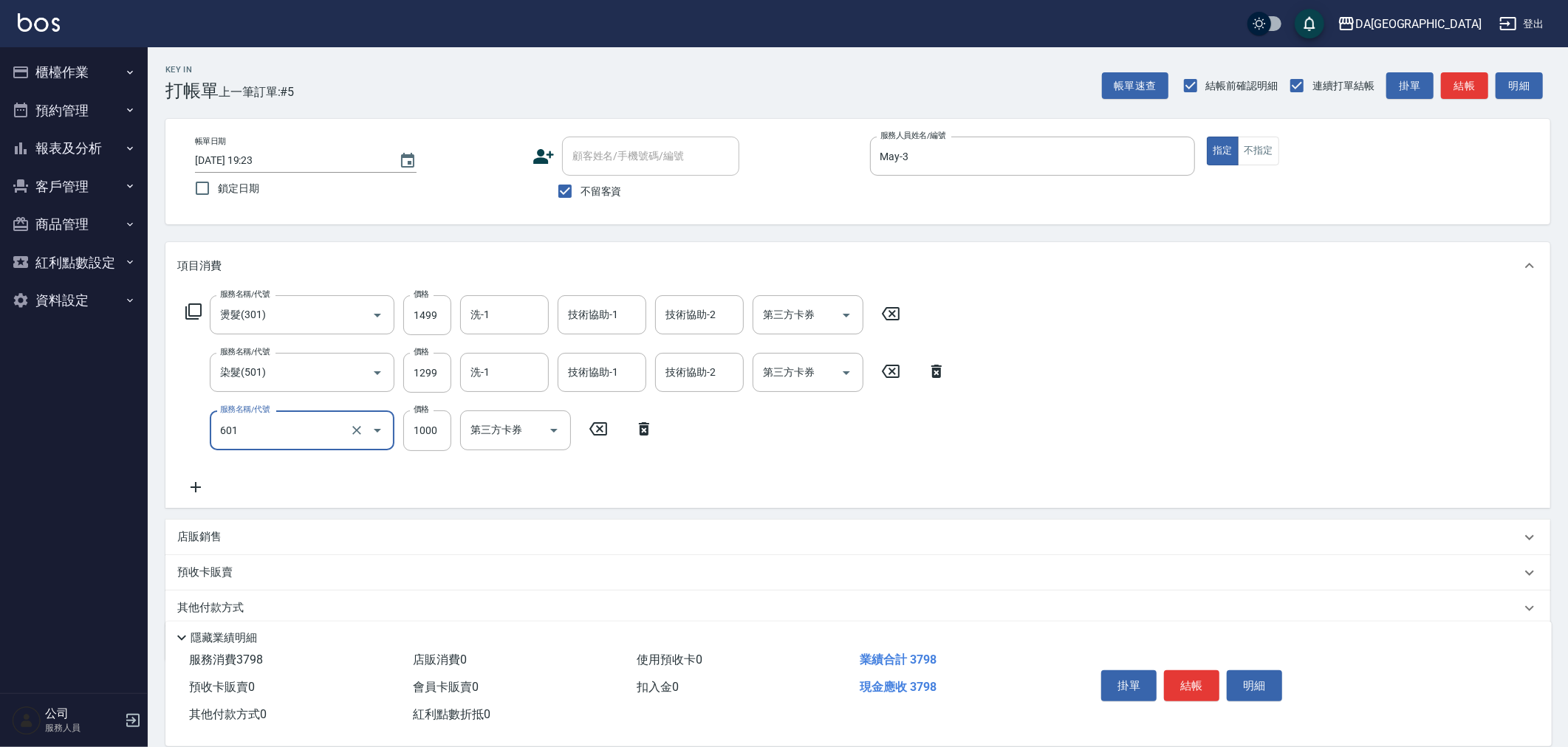
type input "自備護髮(1000上)(601)"
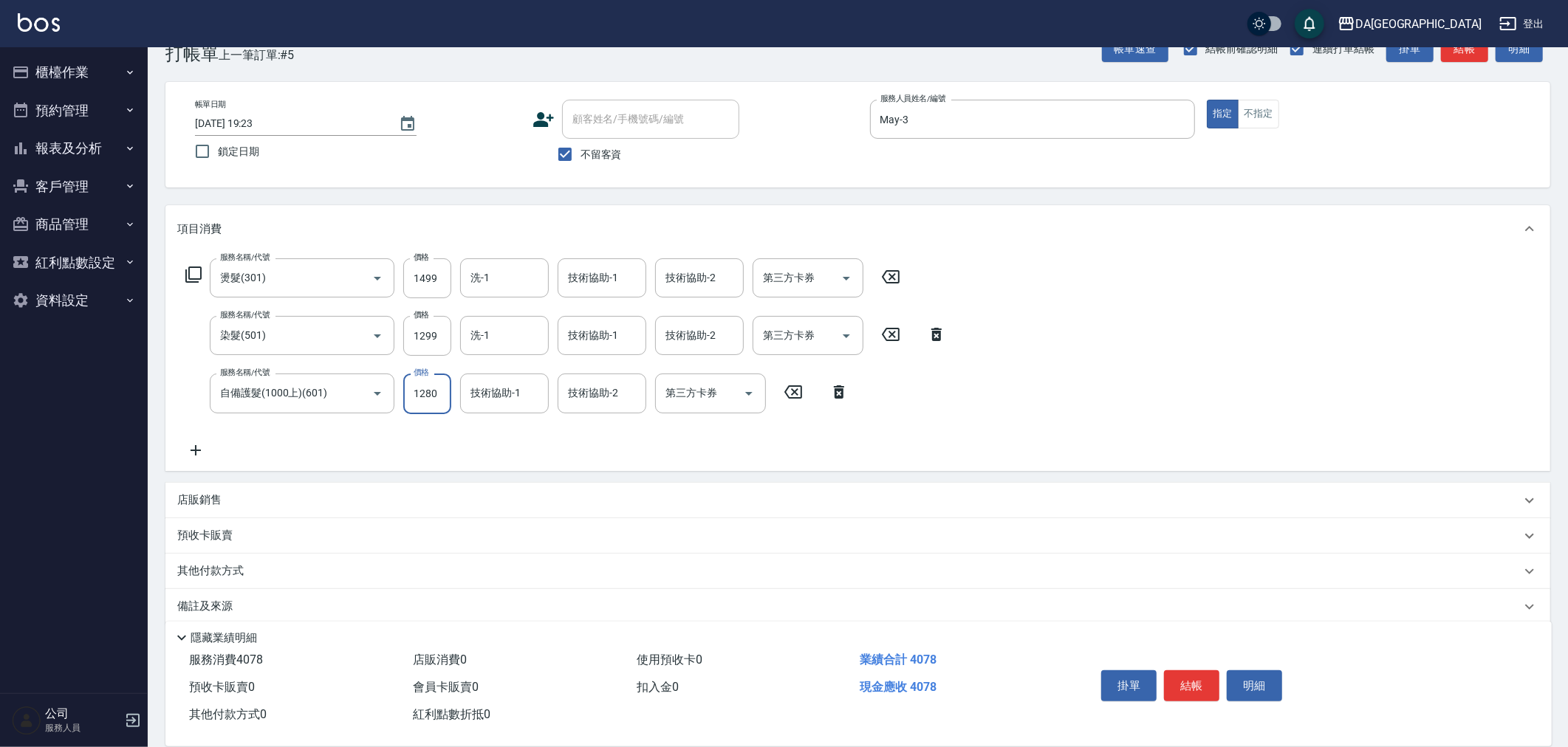
scroll to position [54, 0]
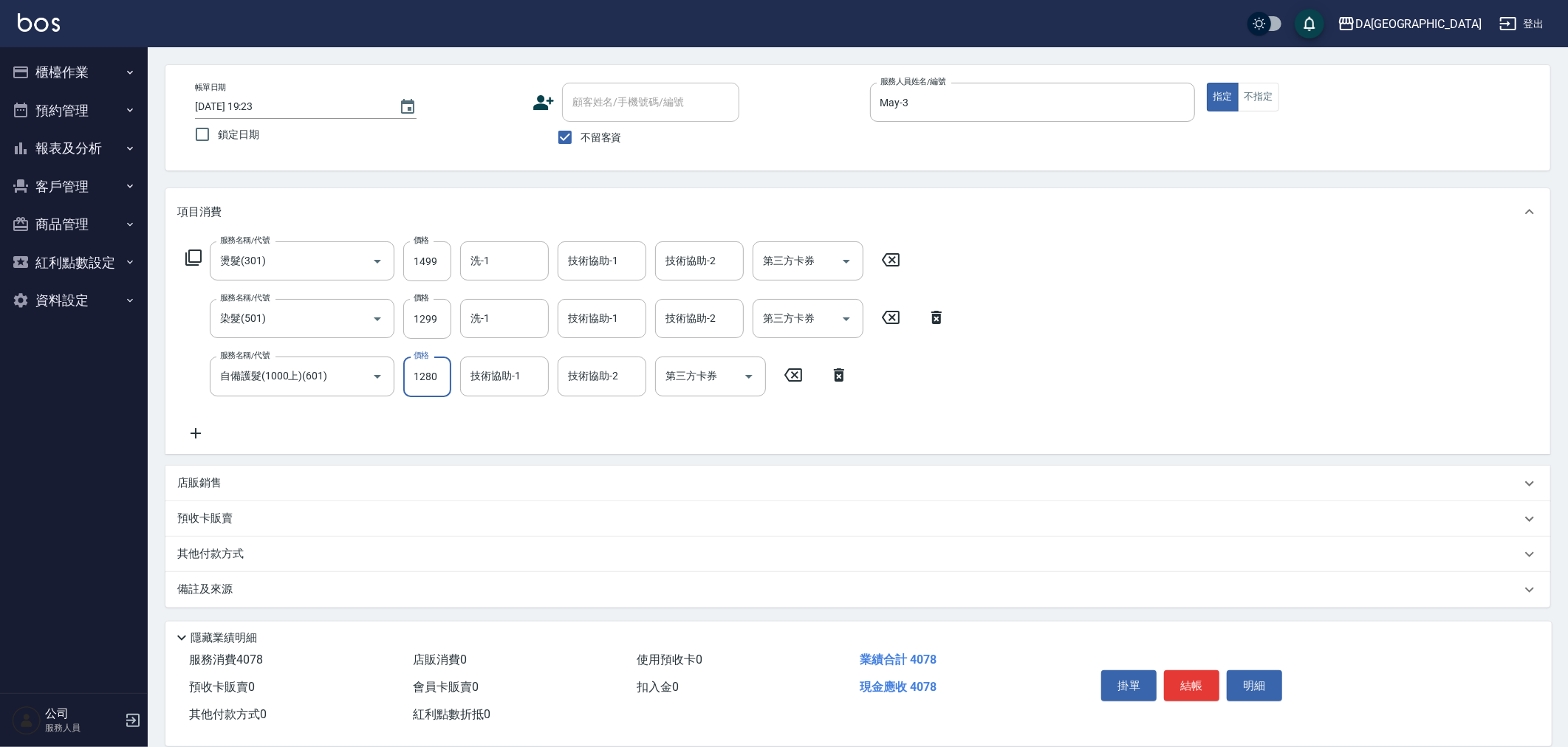
type input "1280"
click at [213, 549] on p "其他付款方式" at bounding box center [214, 554] width 74 height 16
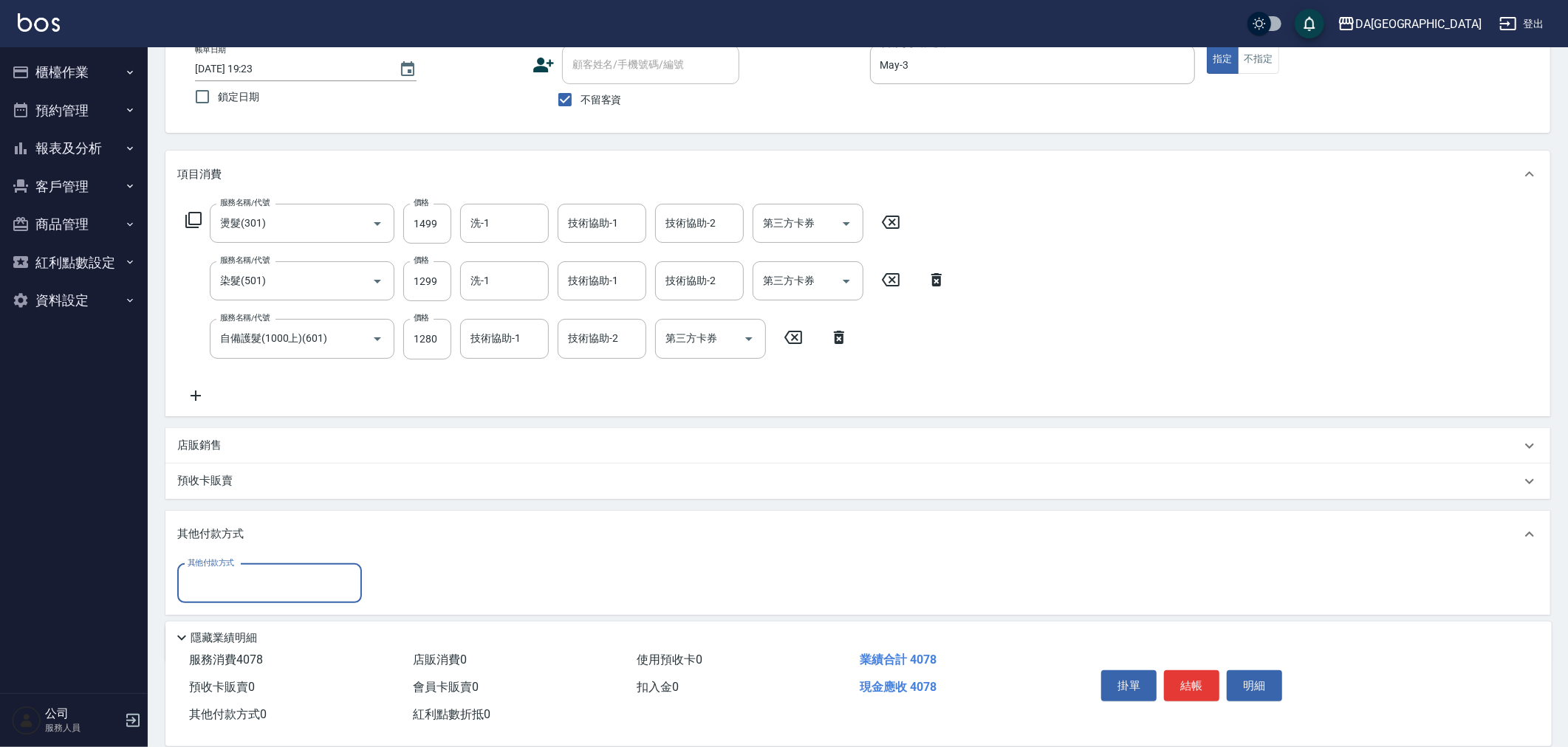
scroll to position [145, 0]
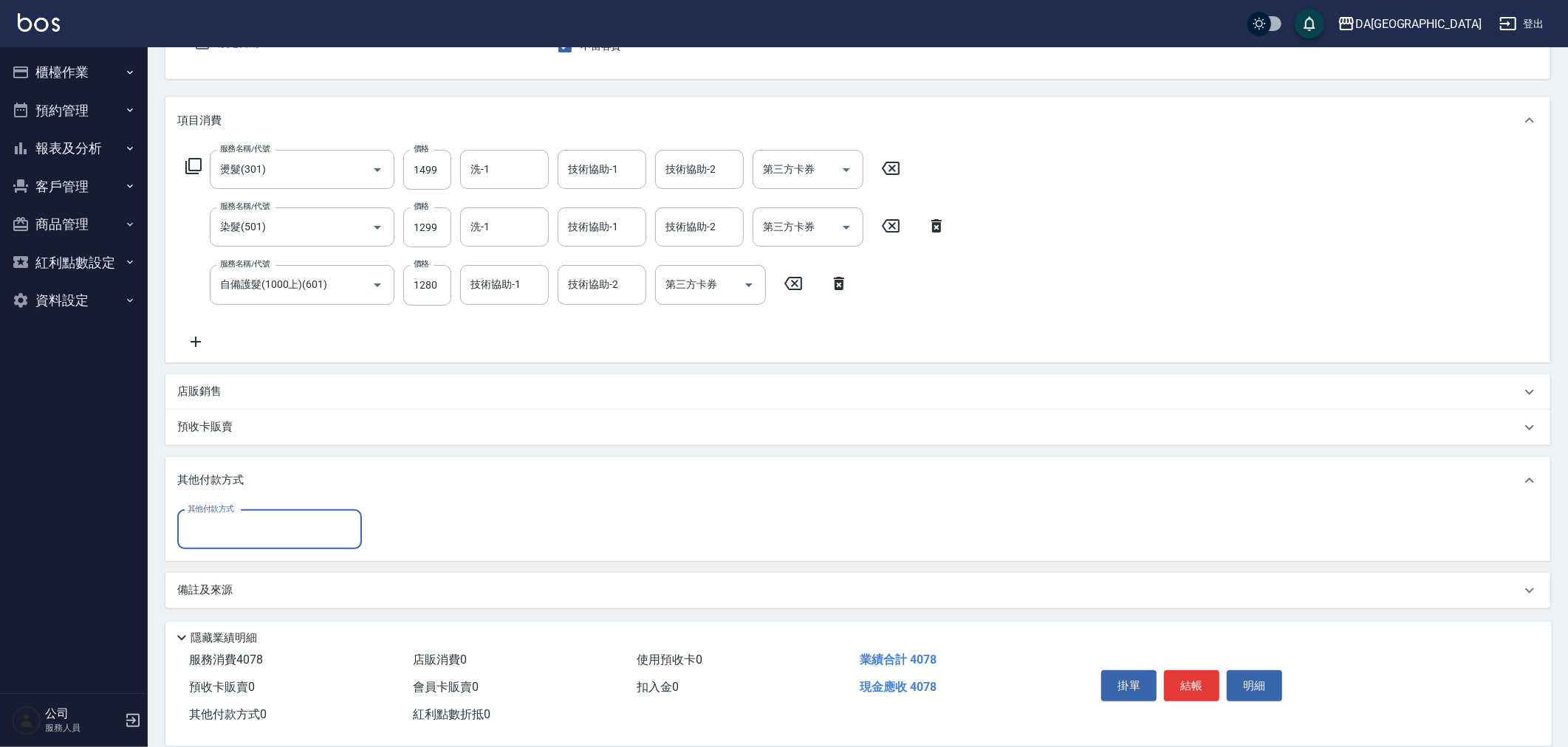
click at [238, 534] on input "其他付款方式" at bounding box center [269, 530] width 171 height 26
click at [226, 665] on span "信用卡" at bounding box center [270, 664] width 185 height 24
type input "信用卡"
click at [418, 514] on input "0" at bounding box center [426, 530] width 111 height 40
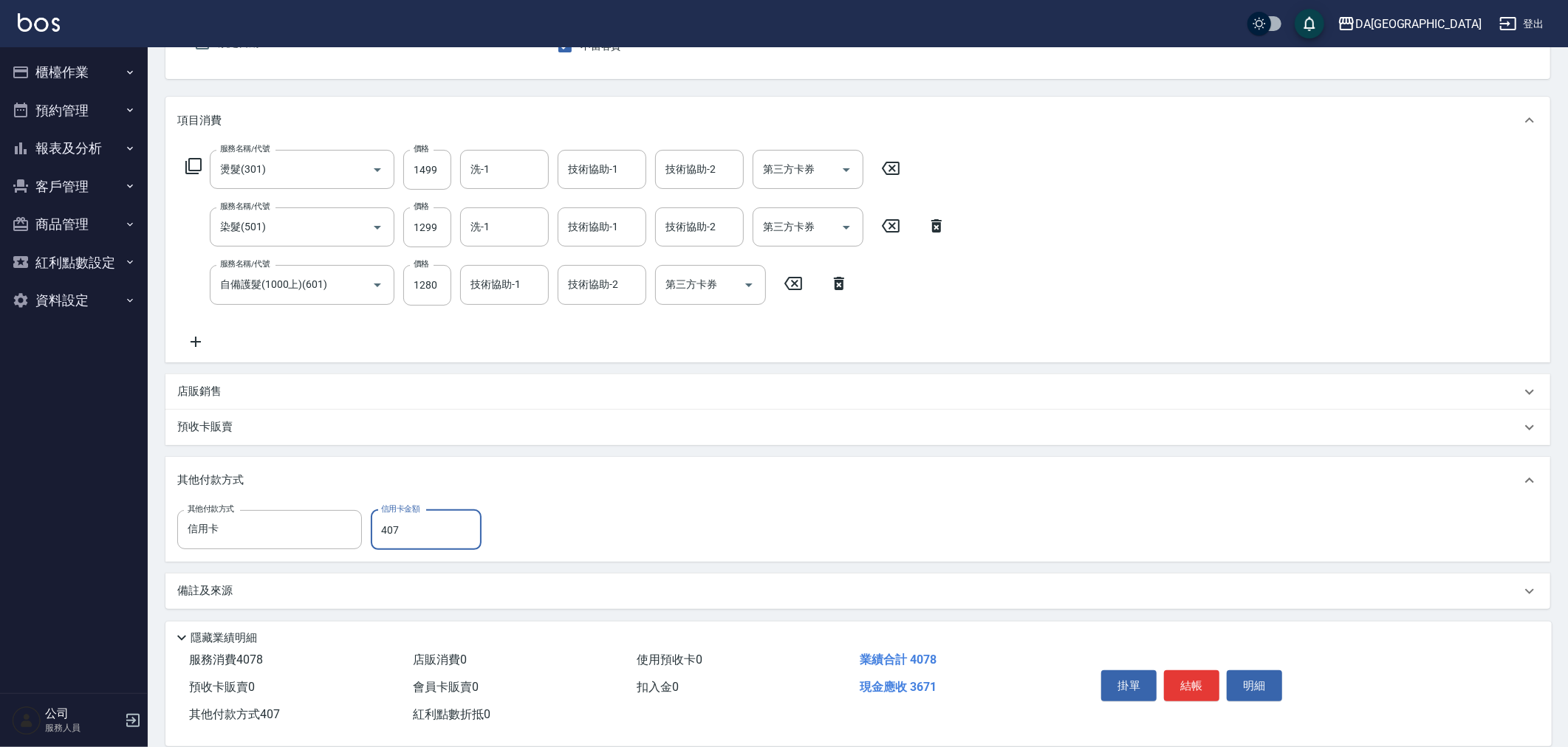
type input "4078"
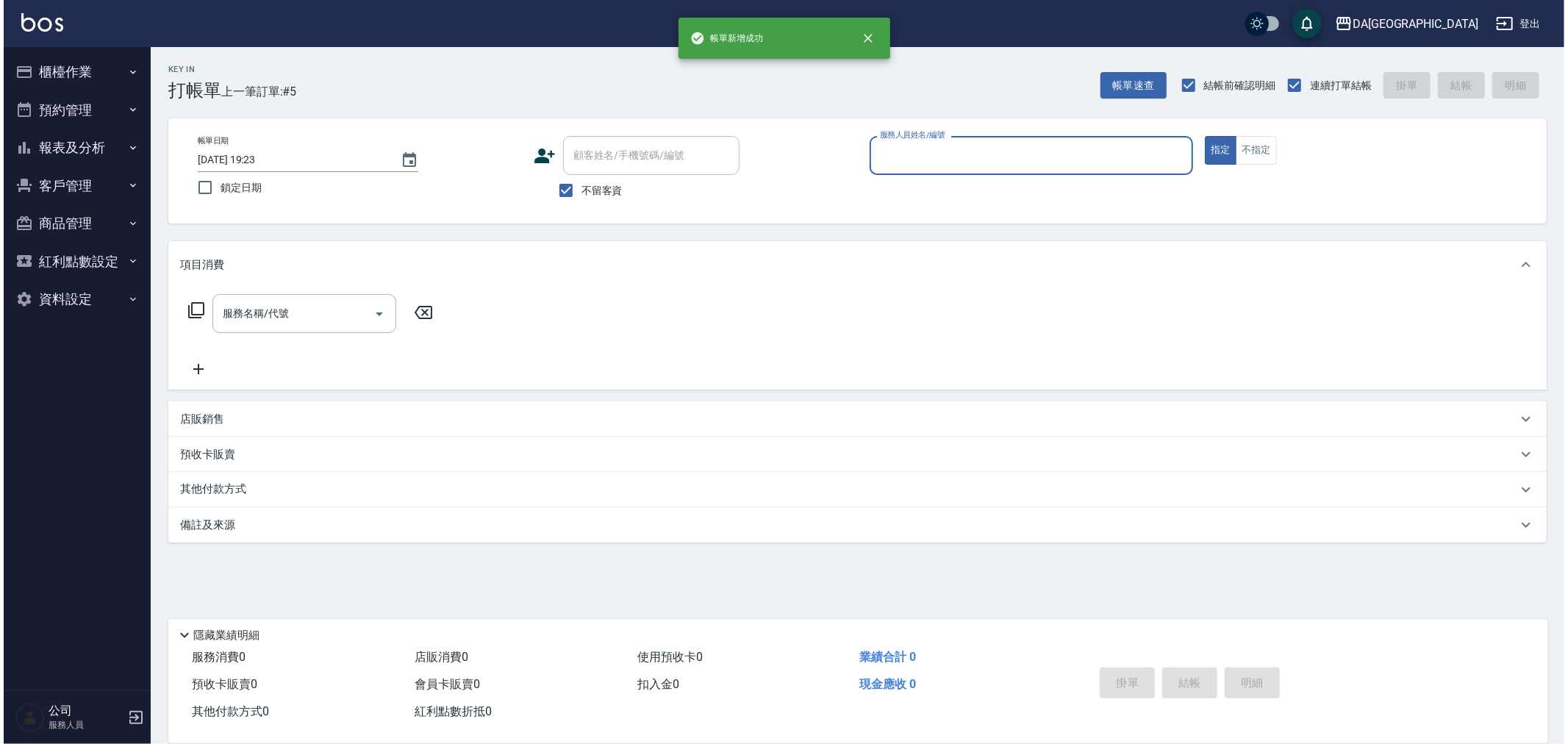
scroll to position [0, 0]
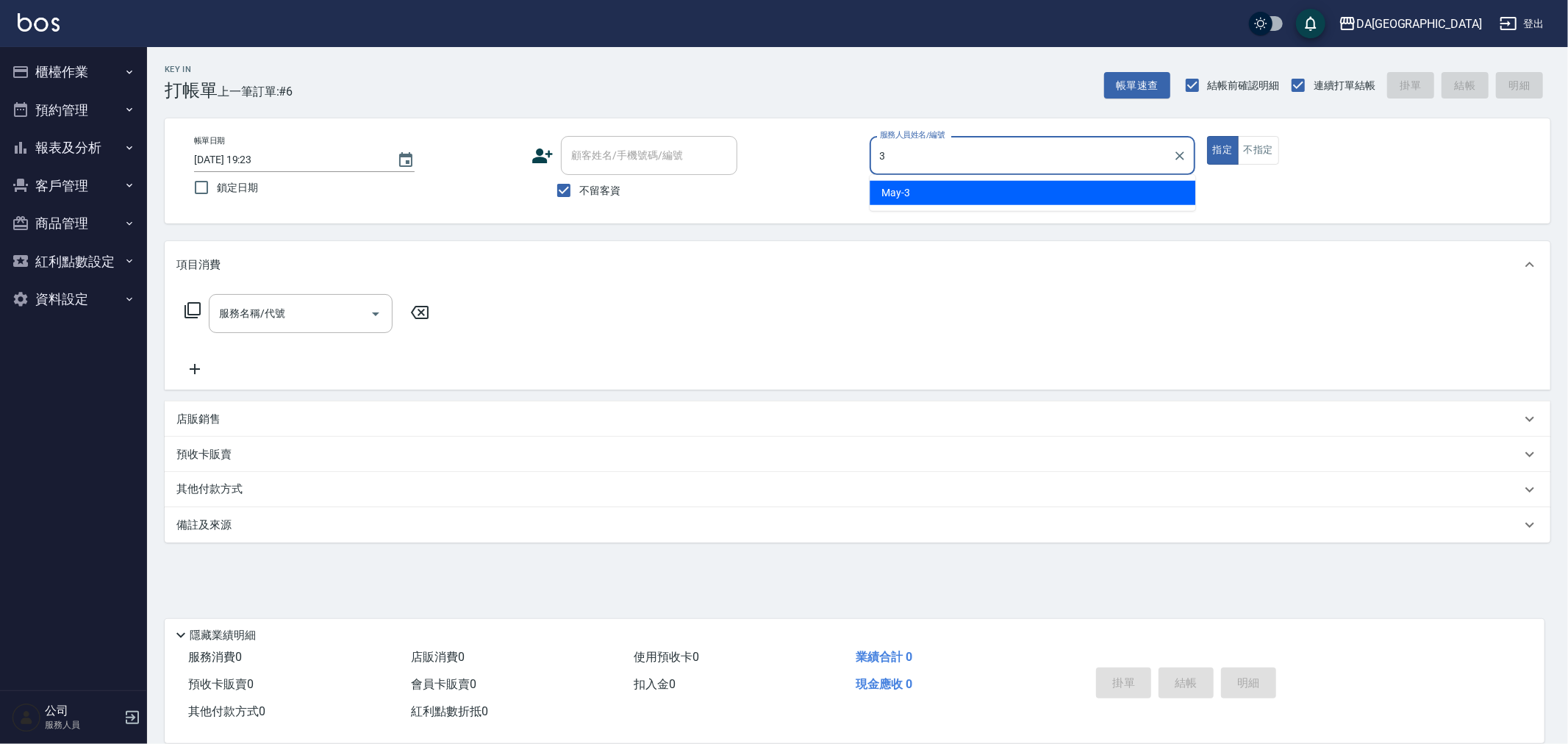
type input "May-3"
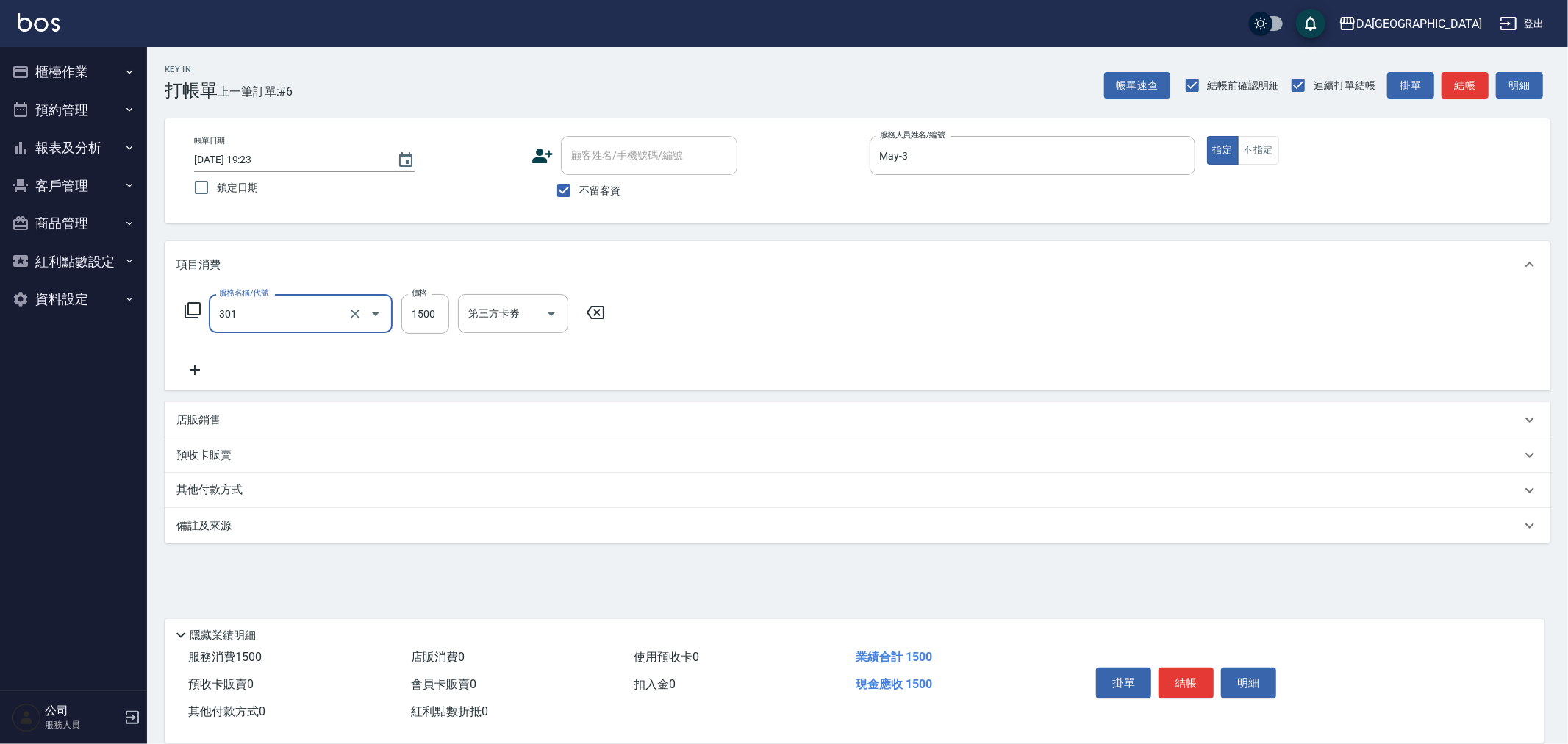
type input "燙髮(301)"
type input "2500"
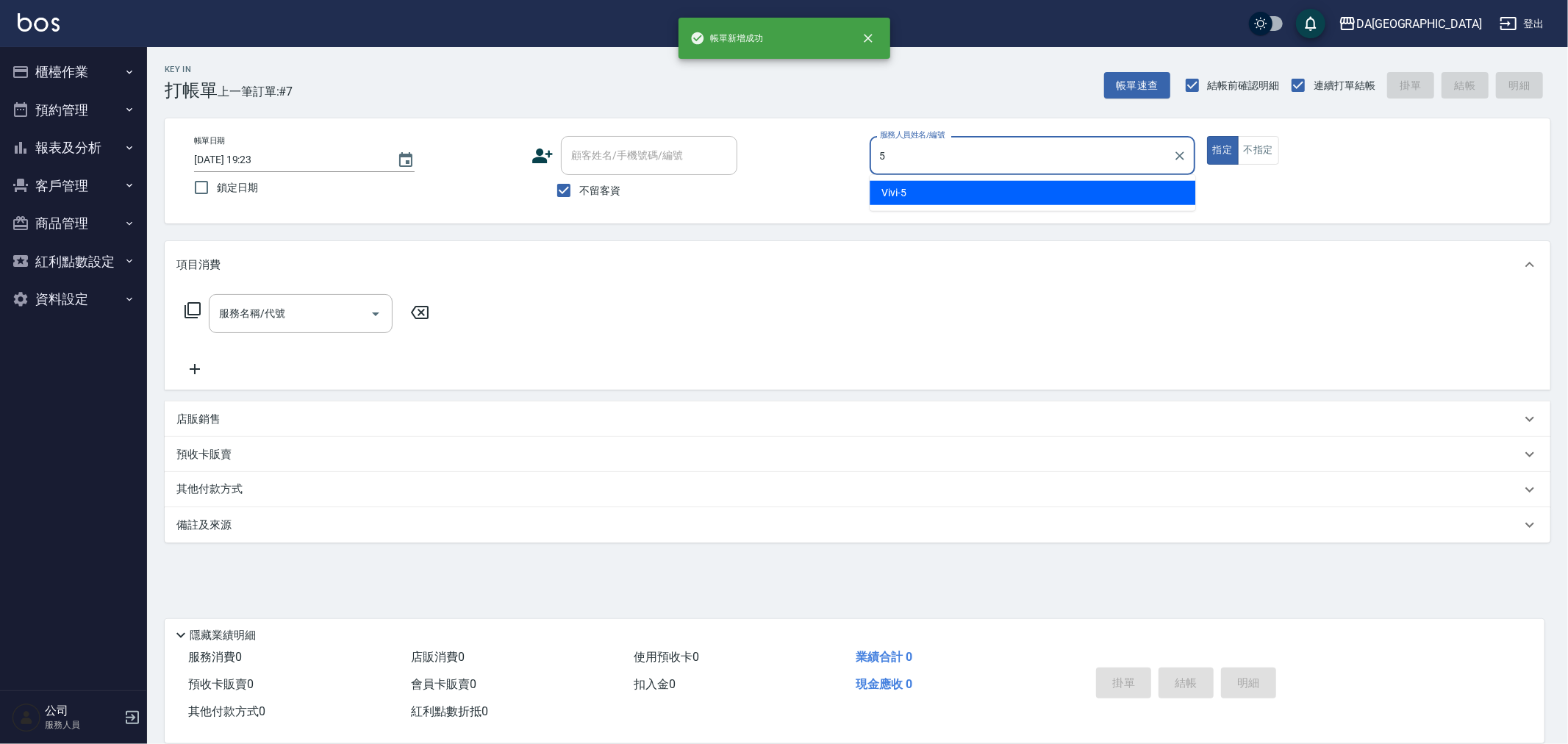
type input "Vivi-5"
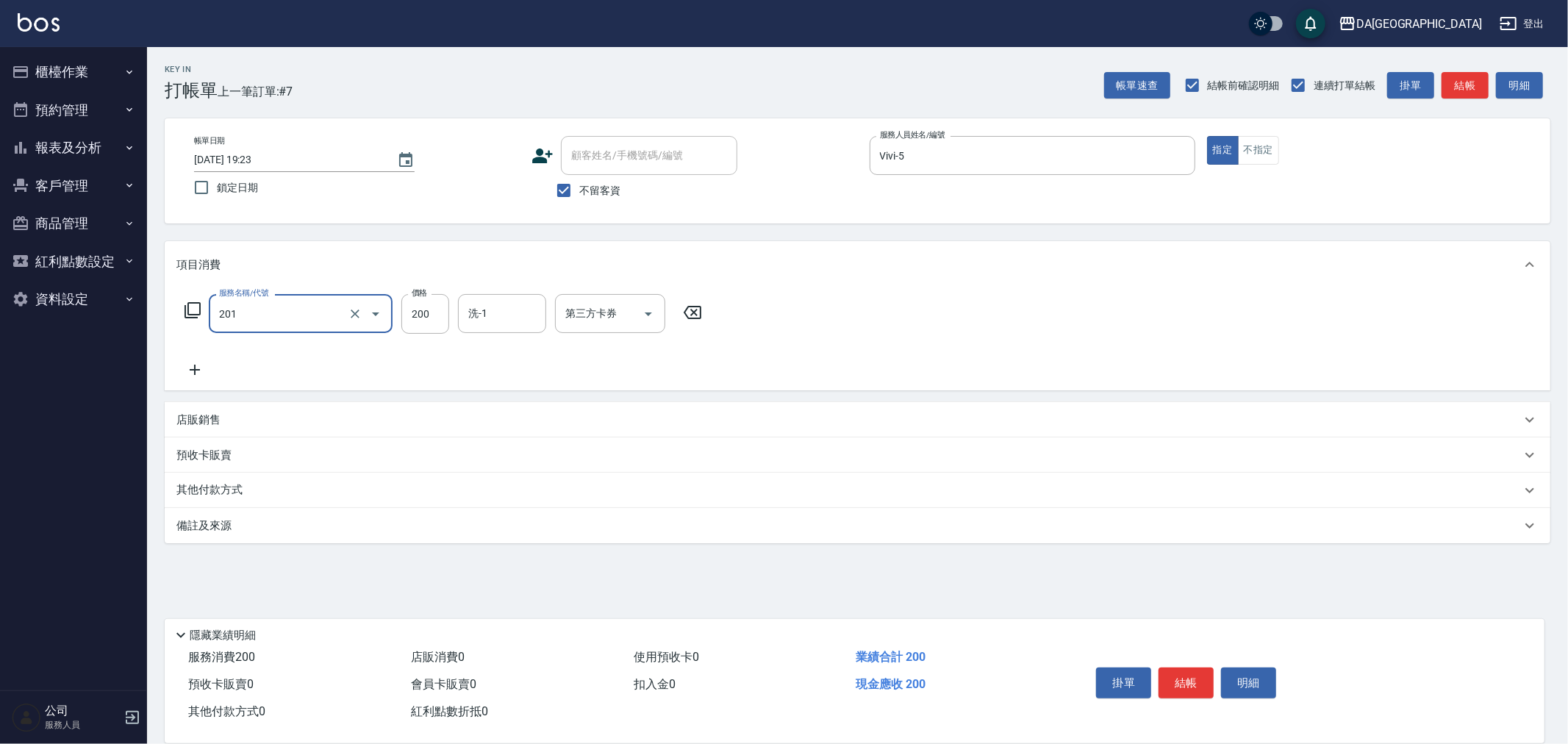
type input "洗髮(201)"
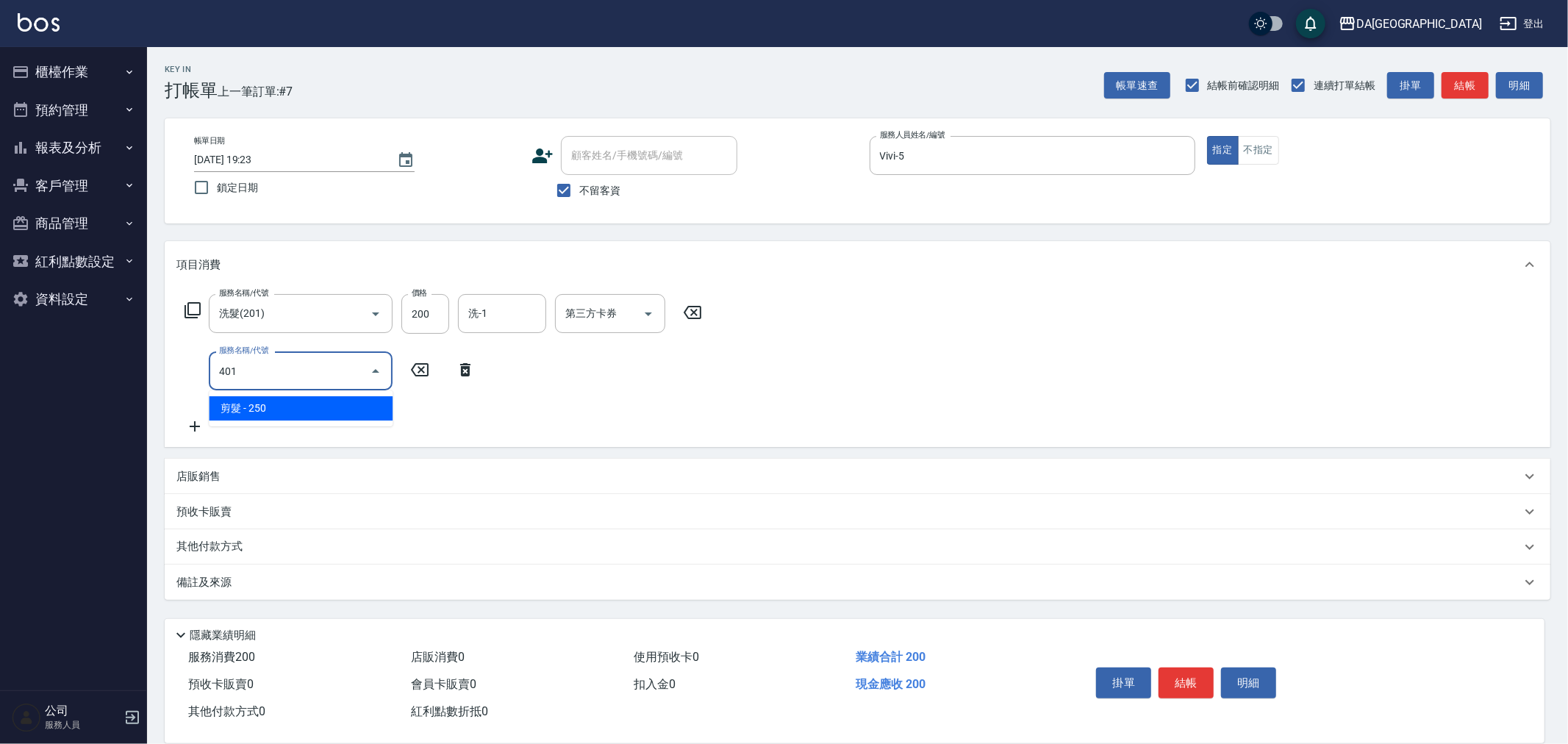
type input "剪髮(401)"
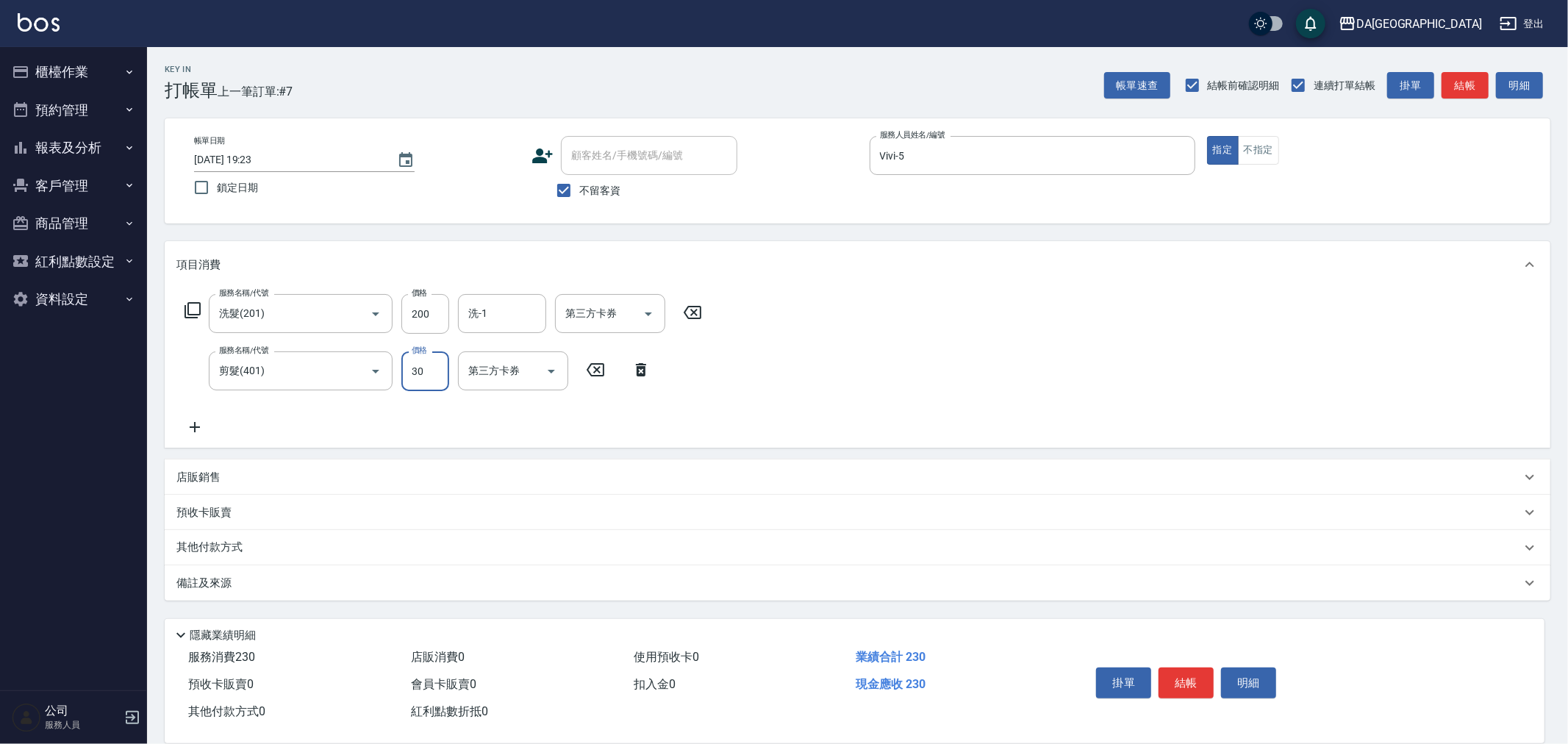
type input "300"
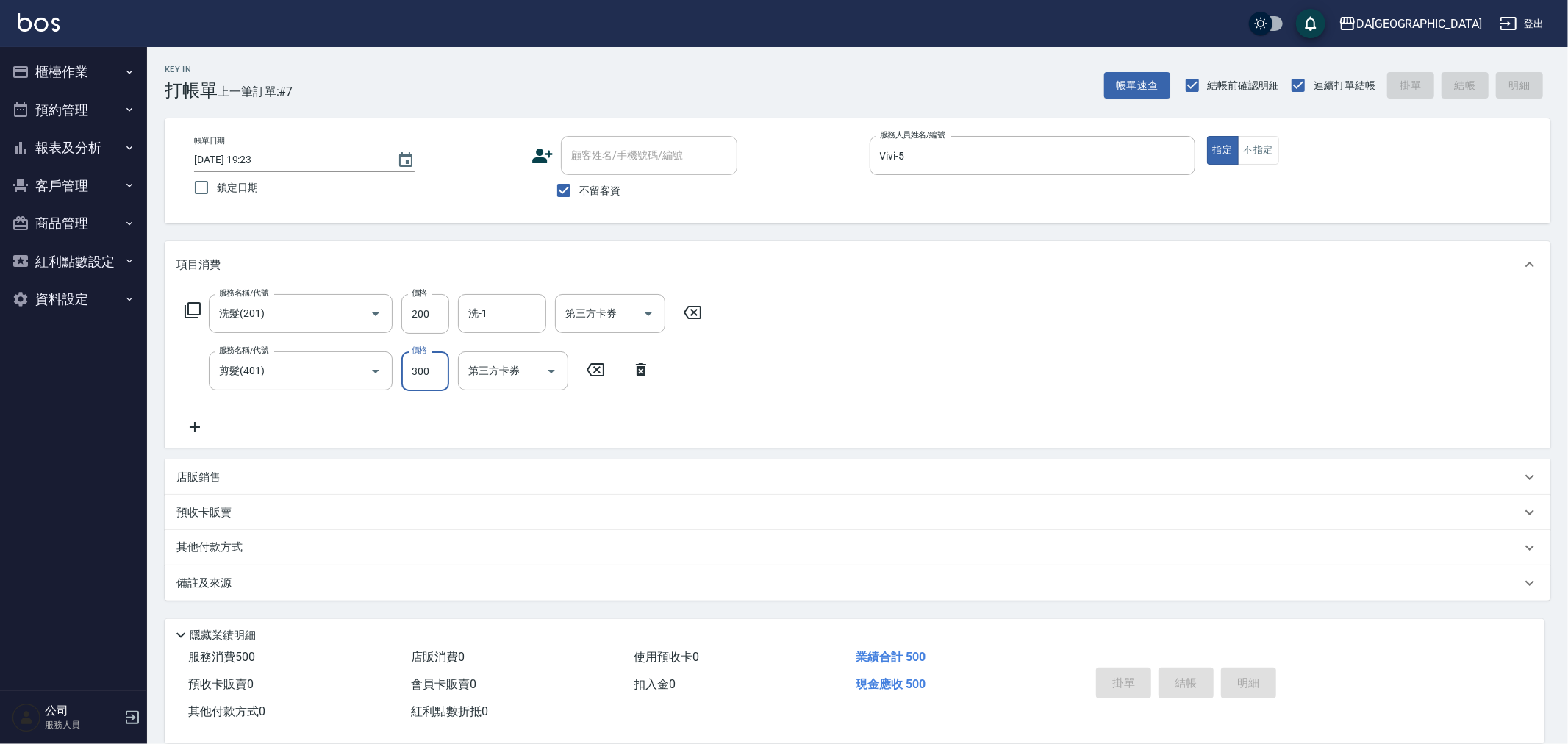
type input "[DATE] 19:24"
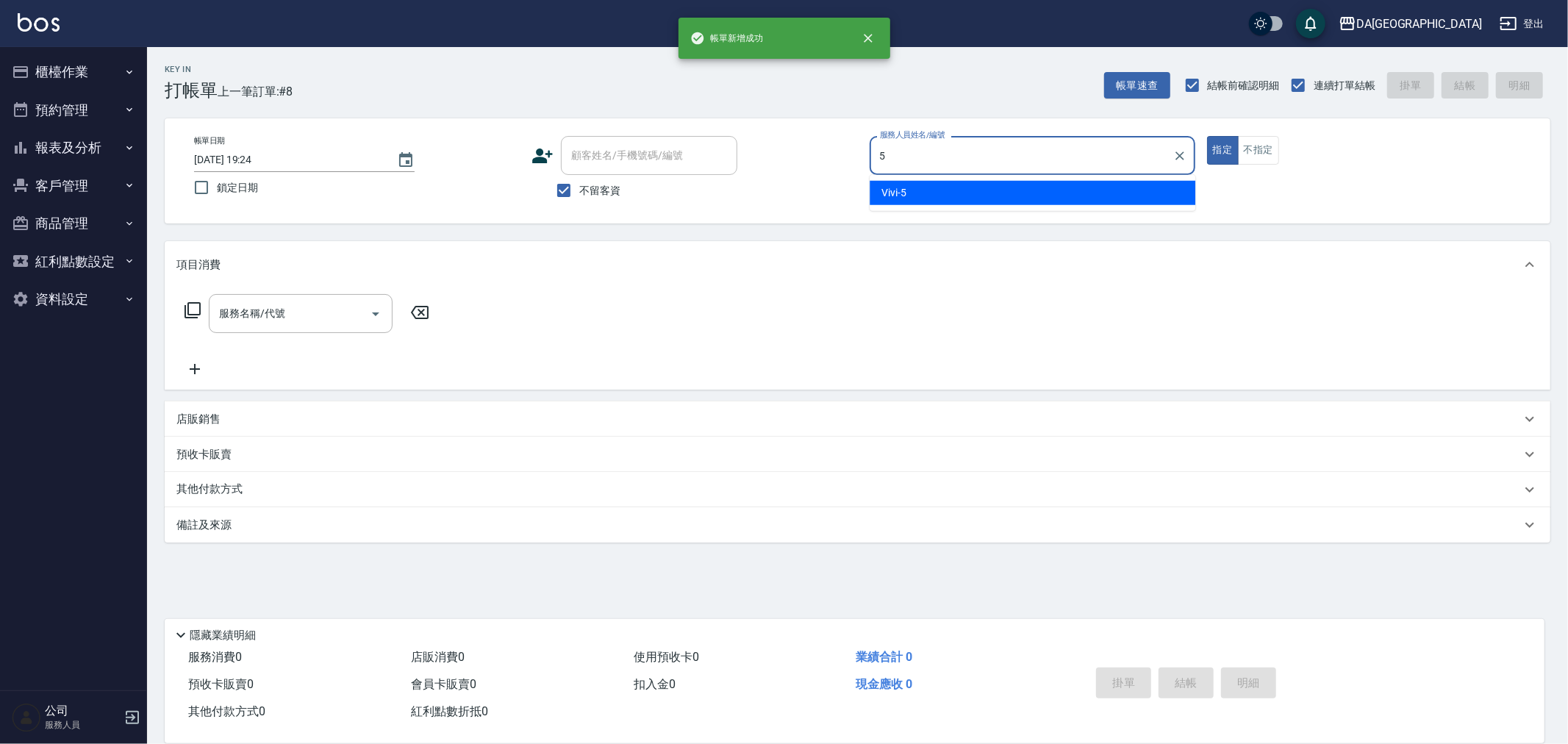
type input "Vivi-5"
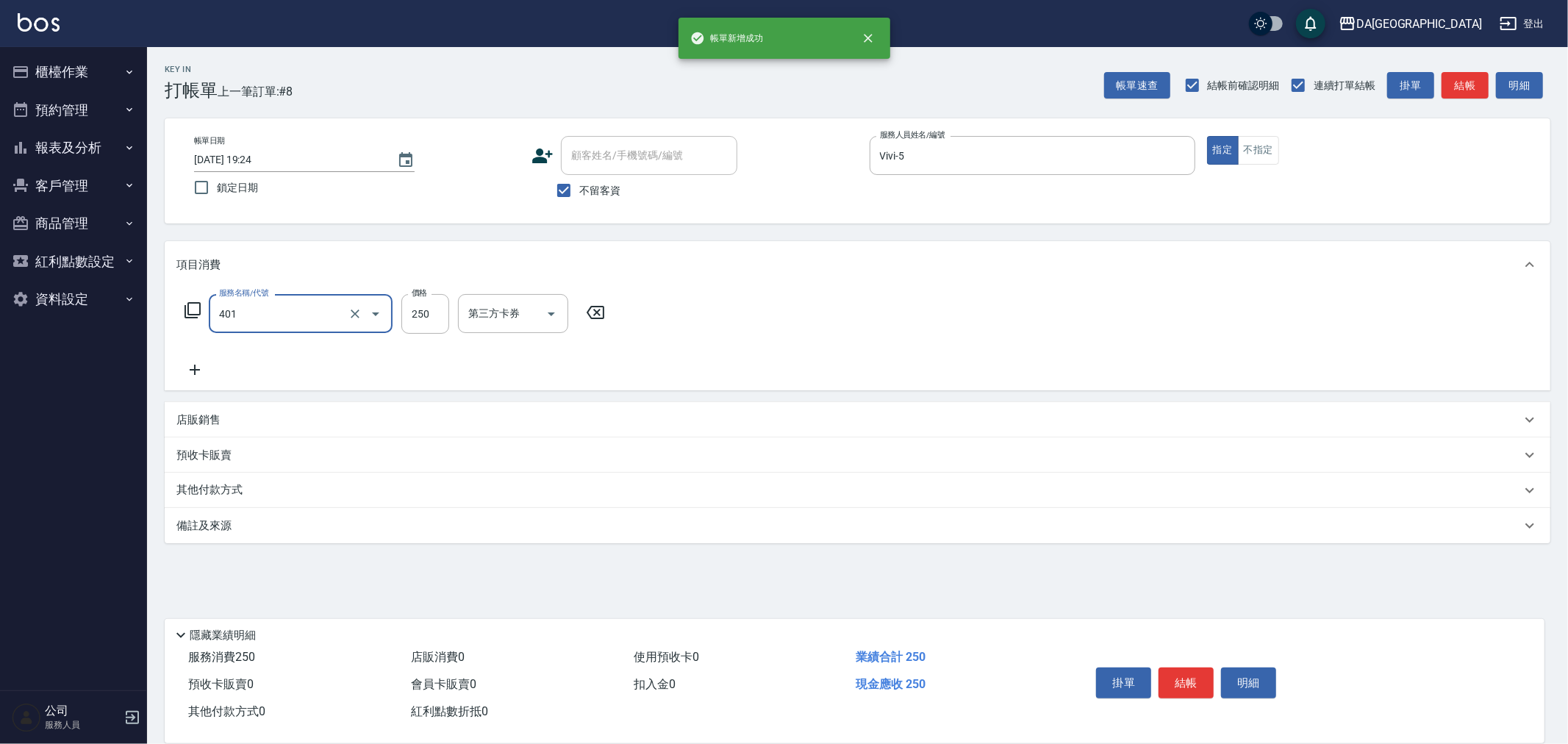
type input "剪髮(401)"
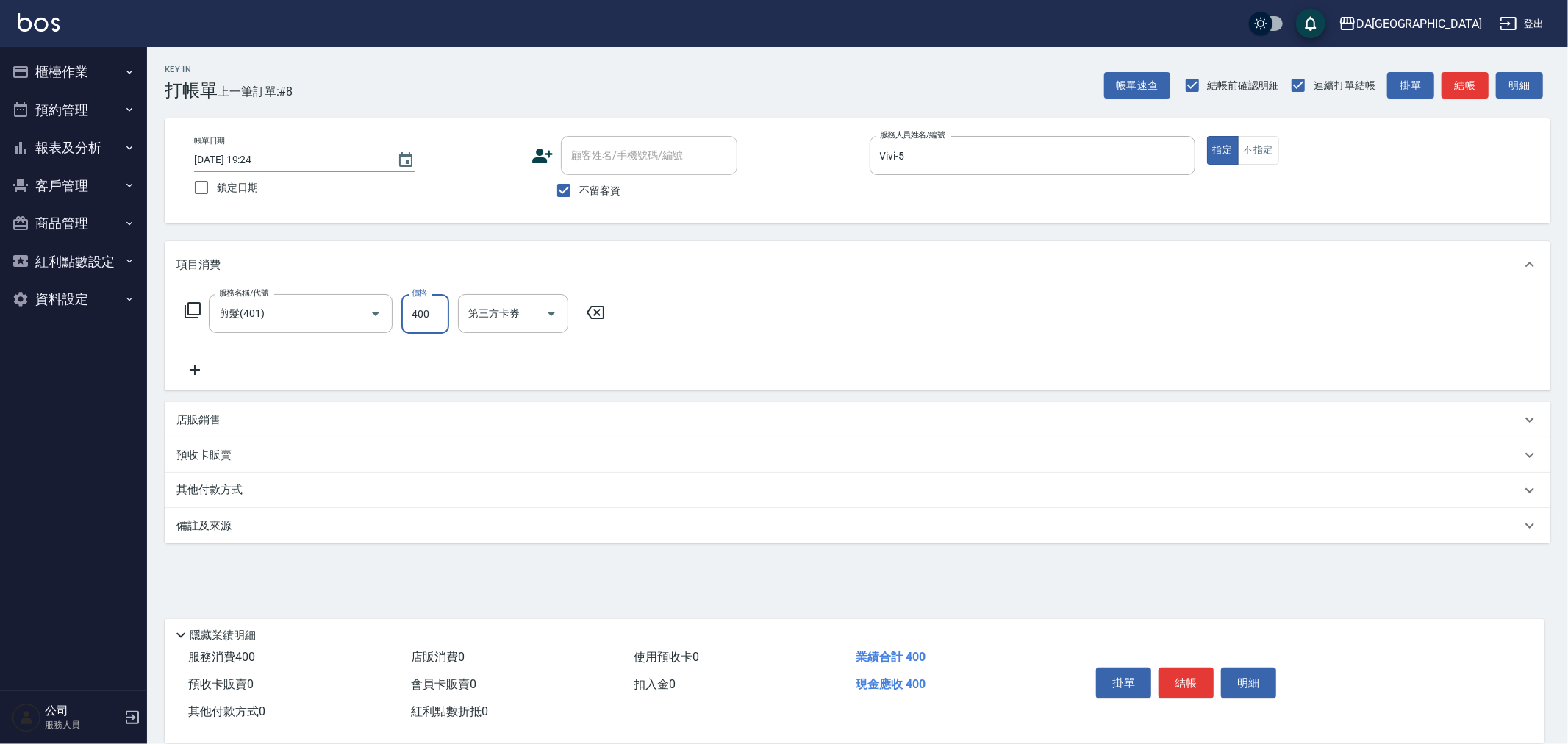
type input "400"
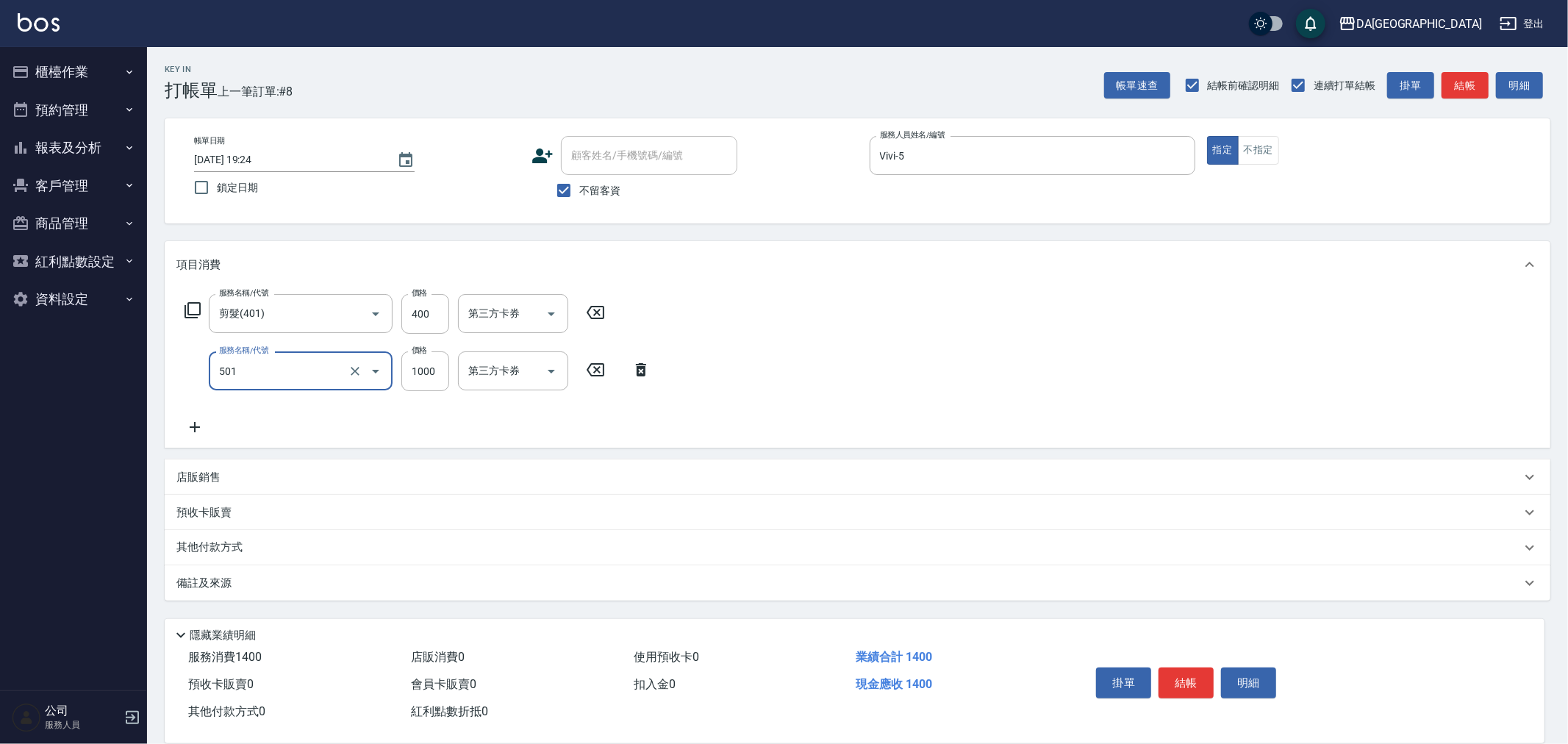
type input "染髮(501)"
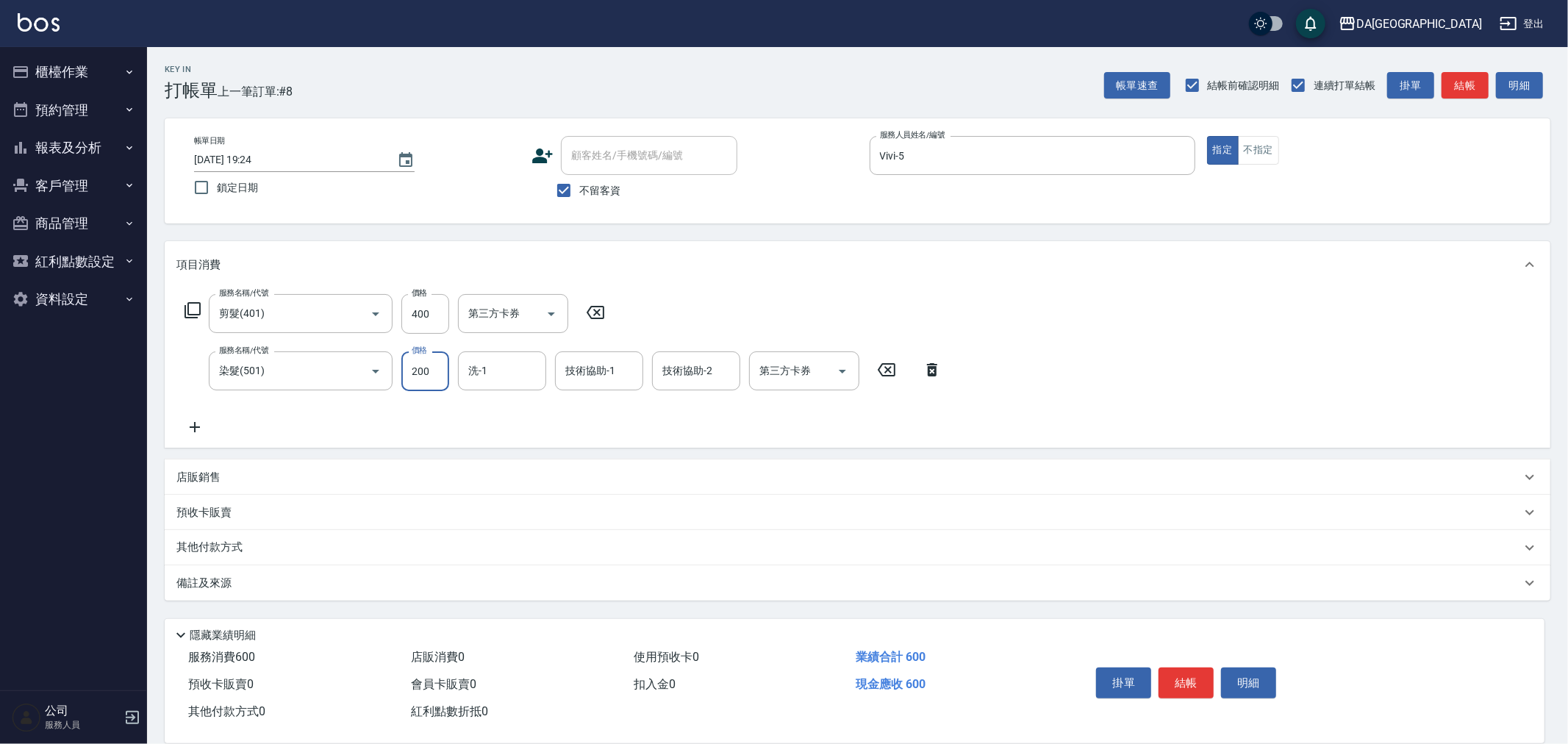
type input "2000"
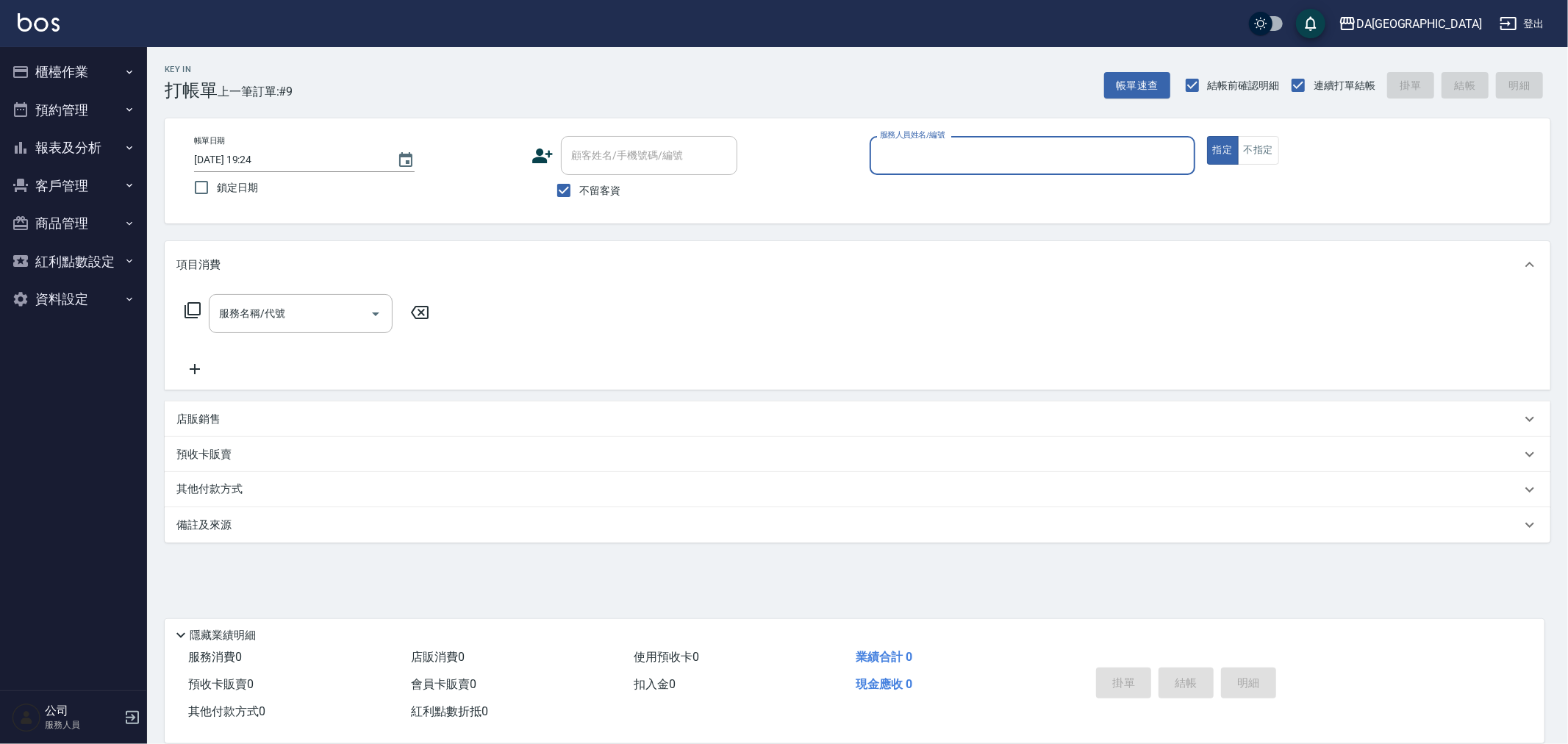
click at [98, 141] on button "報表及分析" at bounding box center [73, 148] width 135 height 38
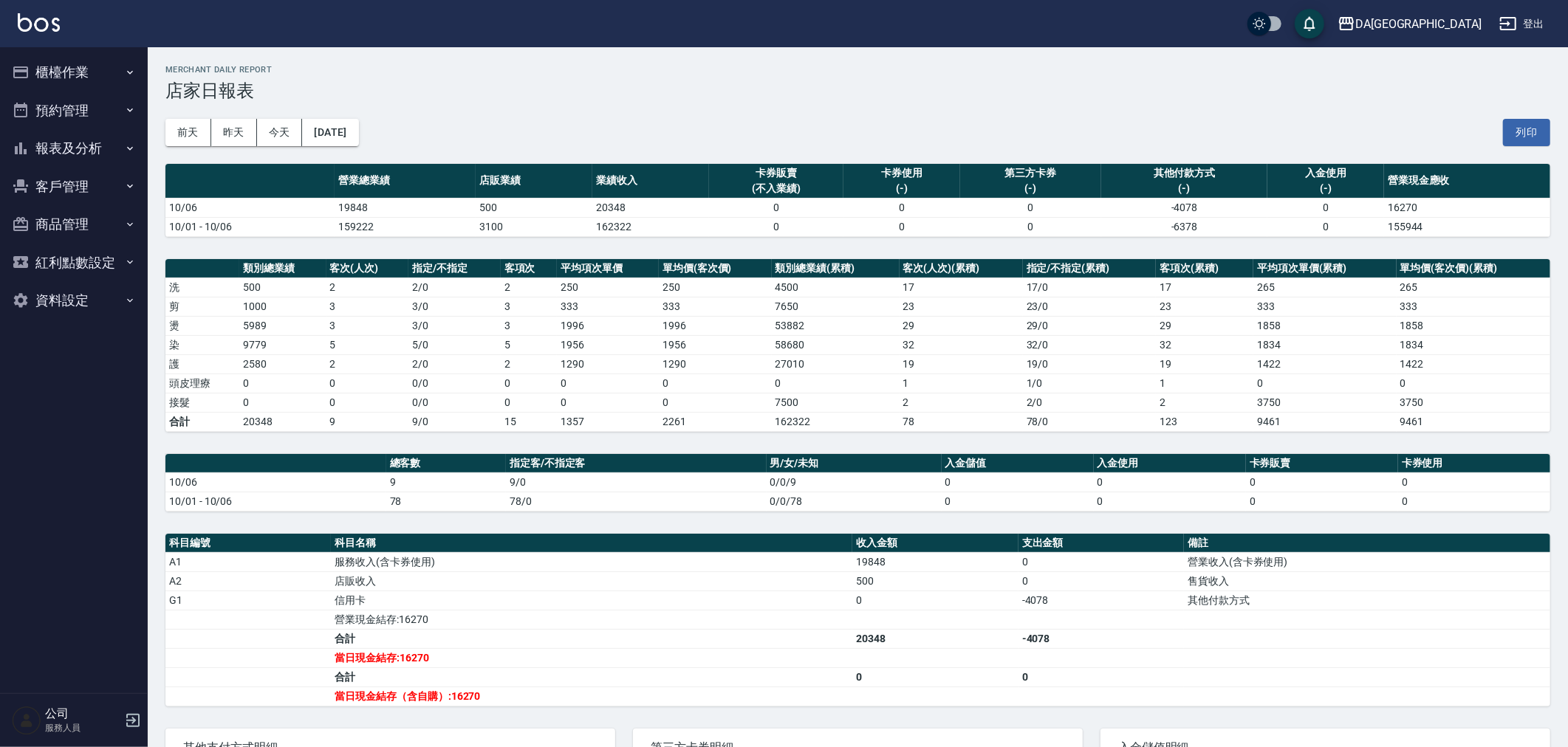
click at [115, 63] on button "櫃檯作業" at bounding box center [73, 72] width 136 height 39
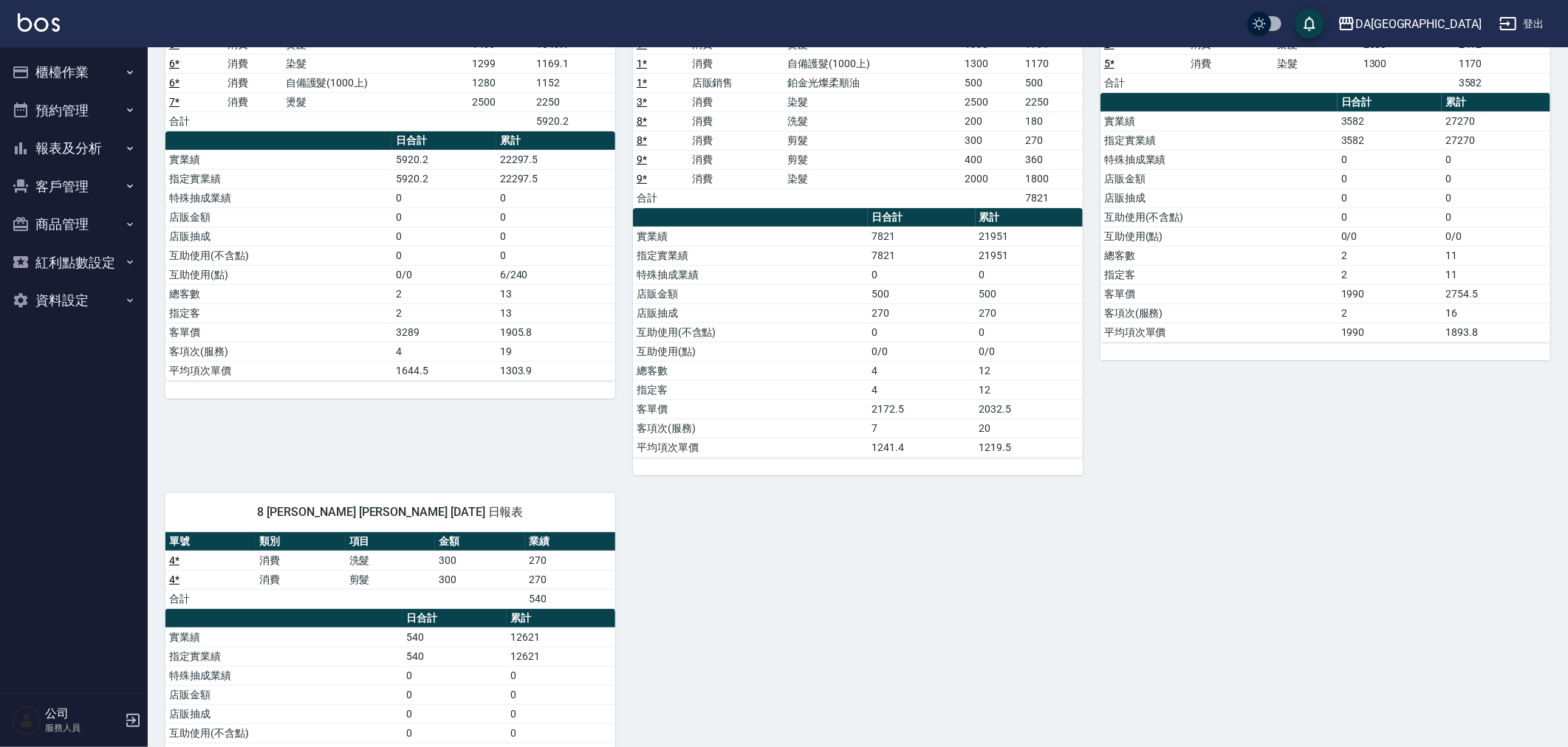
scroll to position [336, 0]
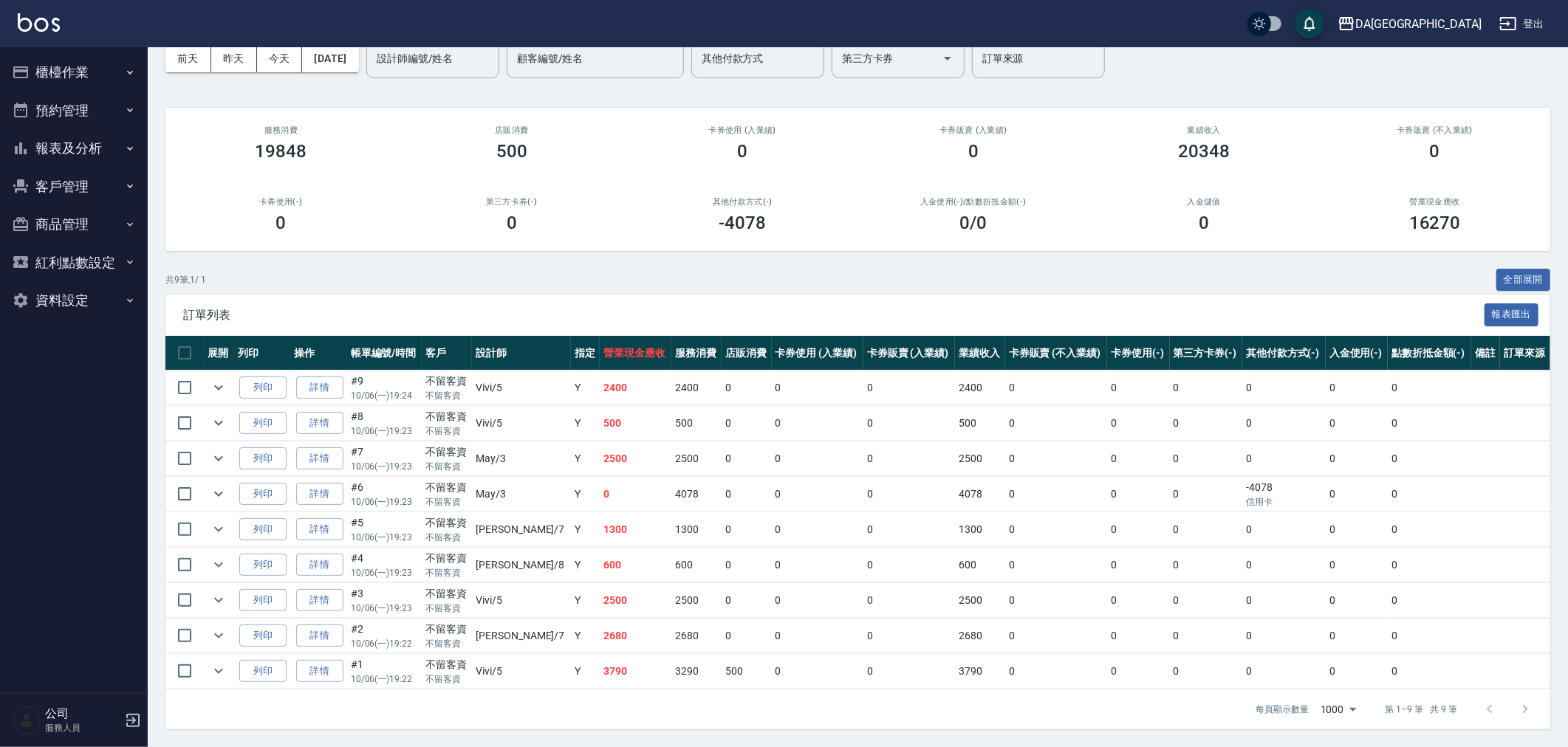
scroll to position [75, 0]
